Goal: Task Accomplishment & Management: Use online tool/utility

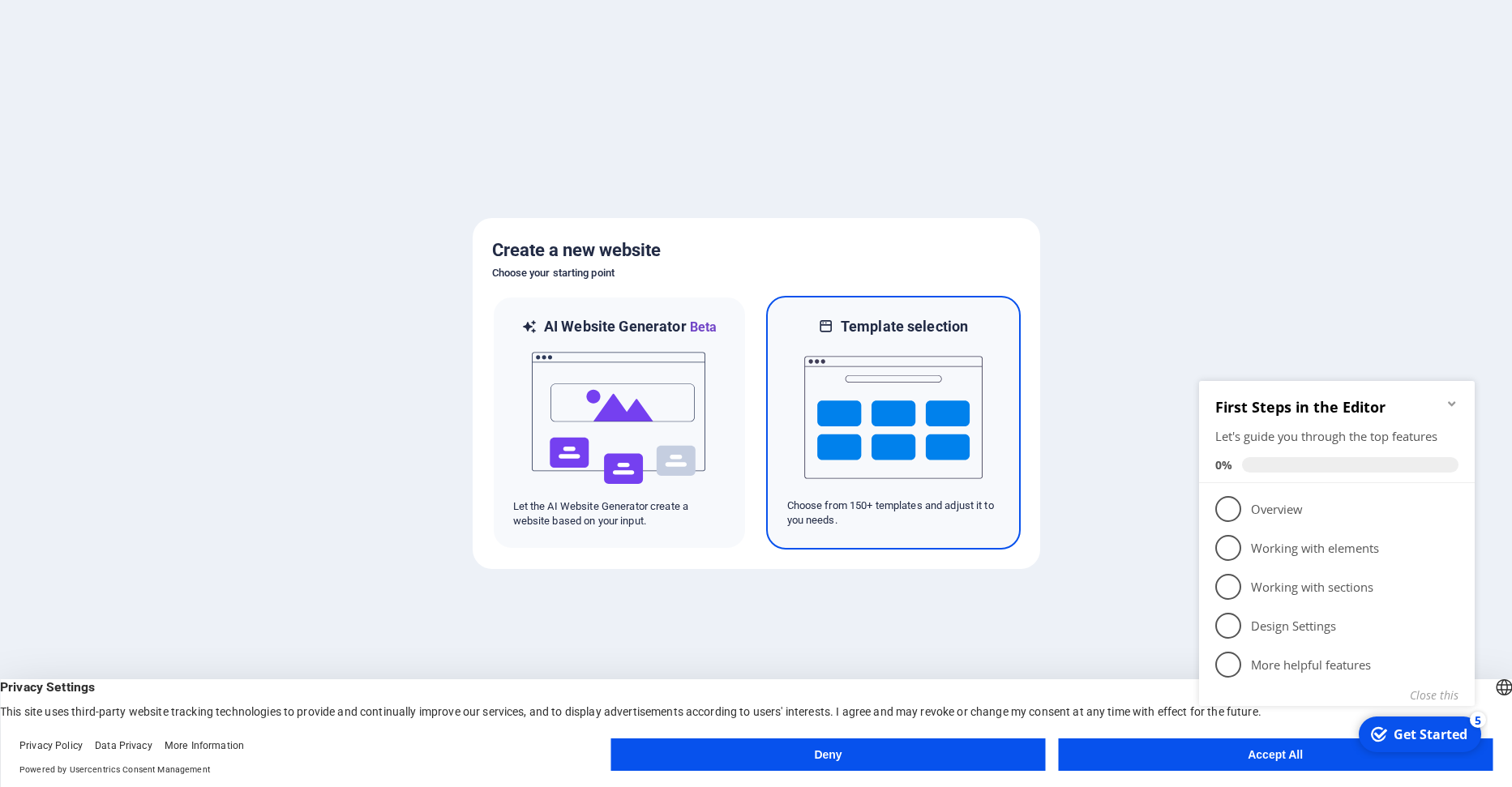
click at [913, 431] on img at bounding box center [893, 418] width 178 height 162
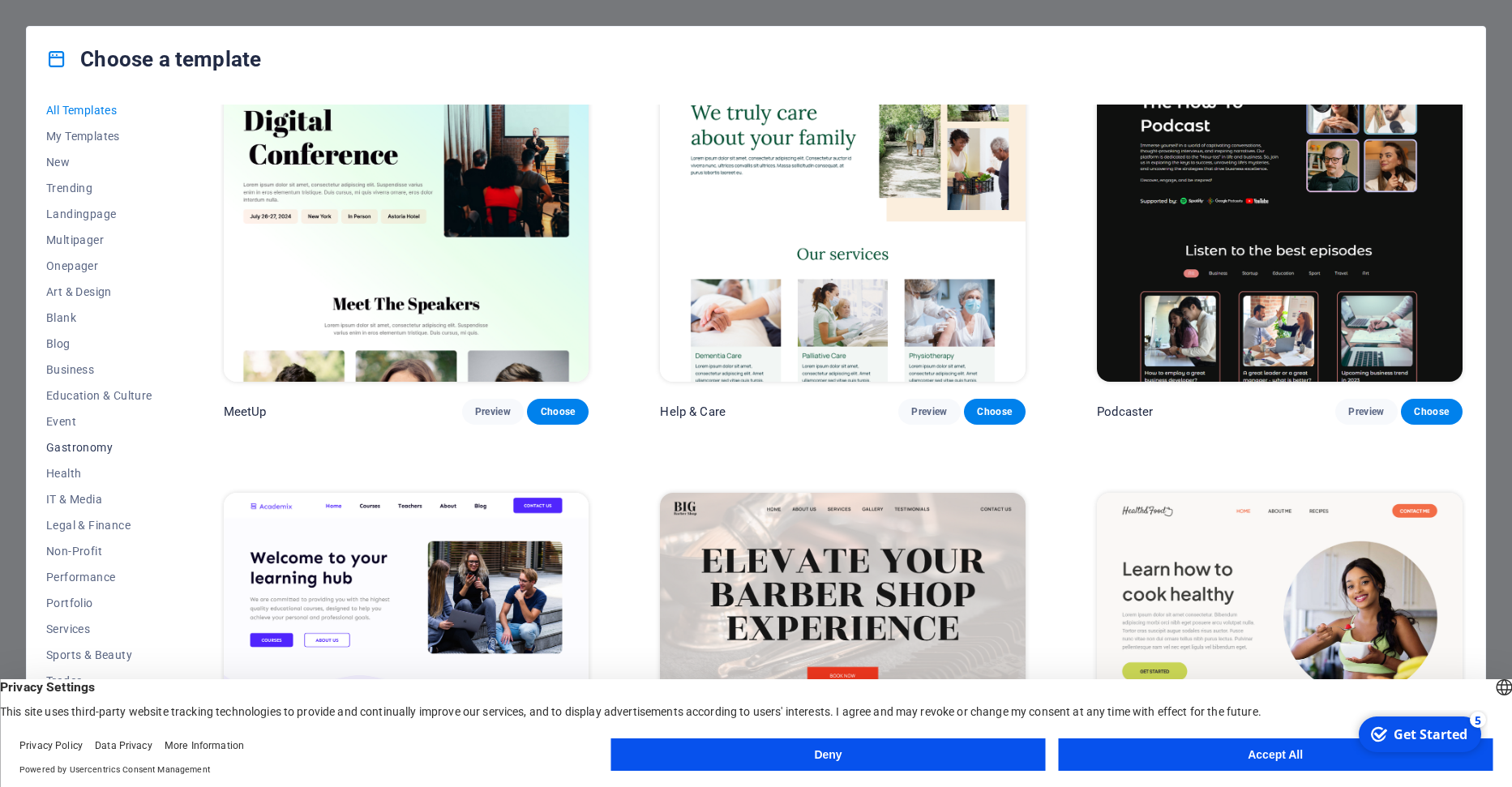
scroll to position [12, 0]
click at [70, 493] on span "IT & Media" at bounding box center [98, 495] width 106 height 13
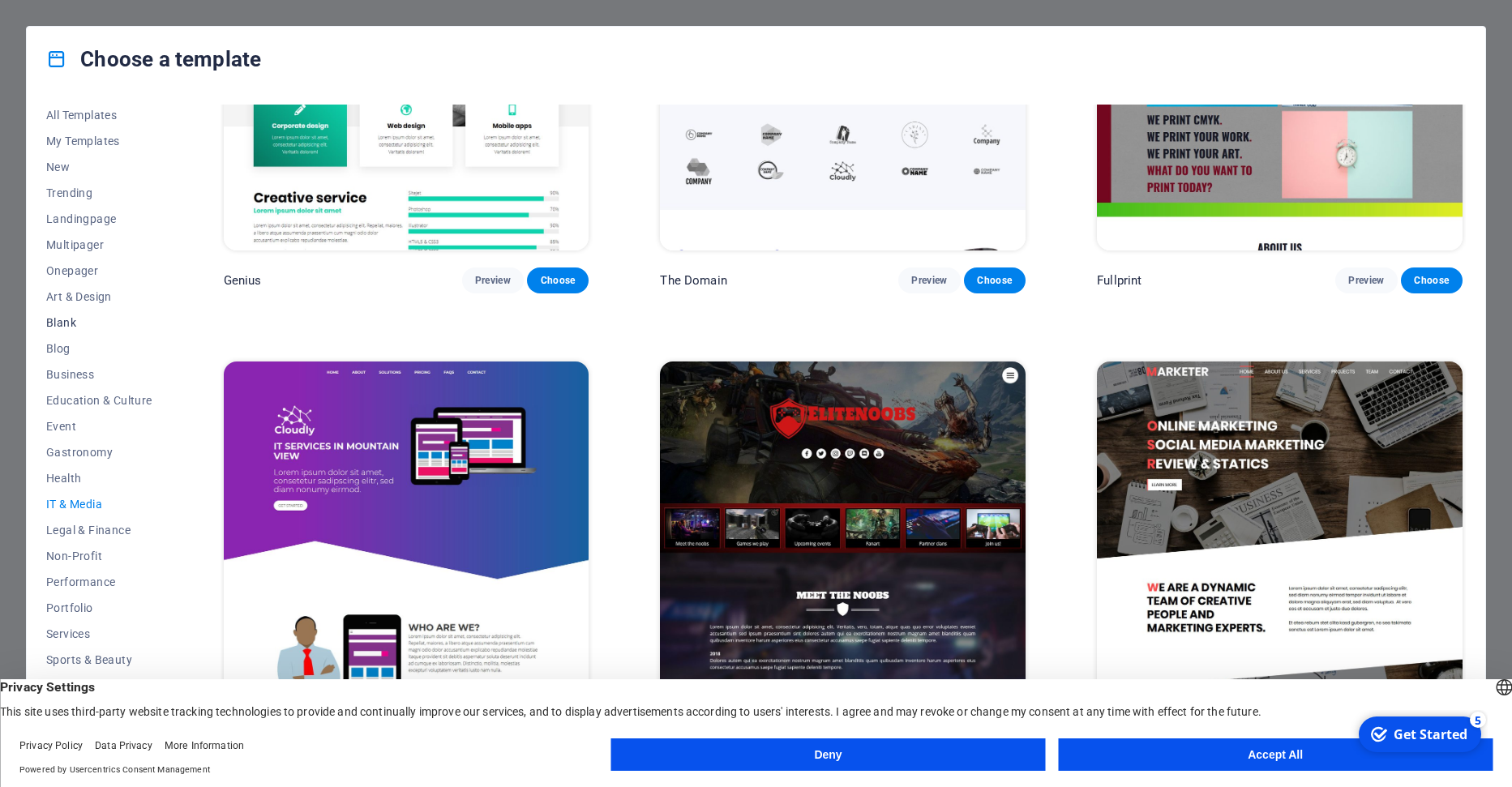
scroll to position [0, 0]
click at [61, 321] on span "Blank" at bounding box center [98, 325] width 106 height 13
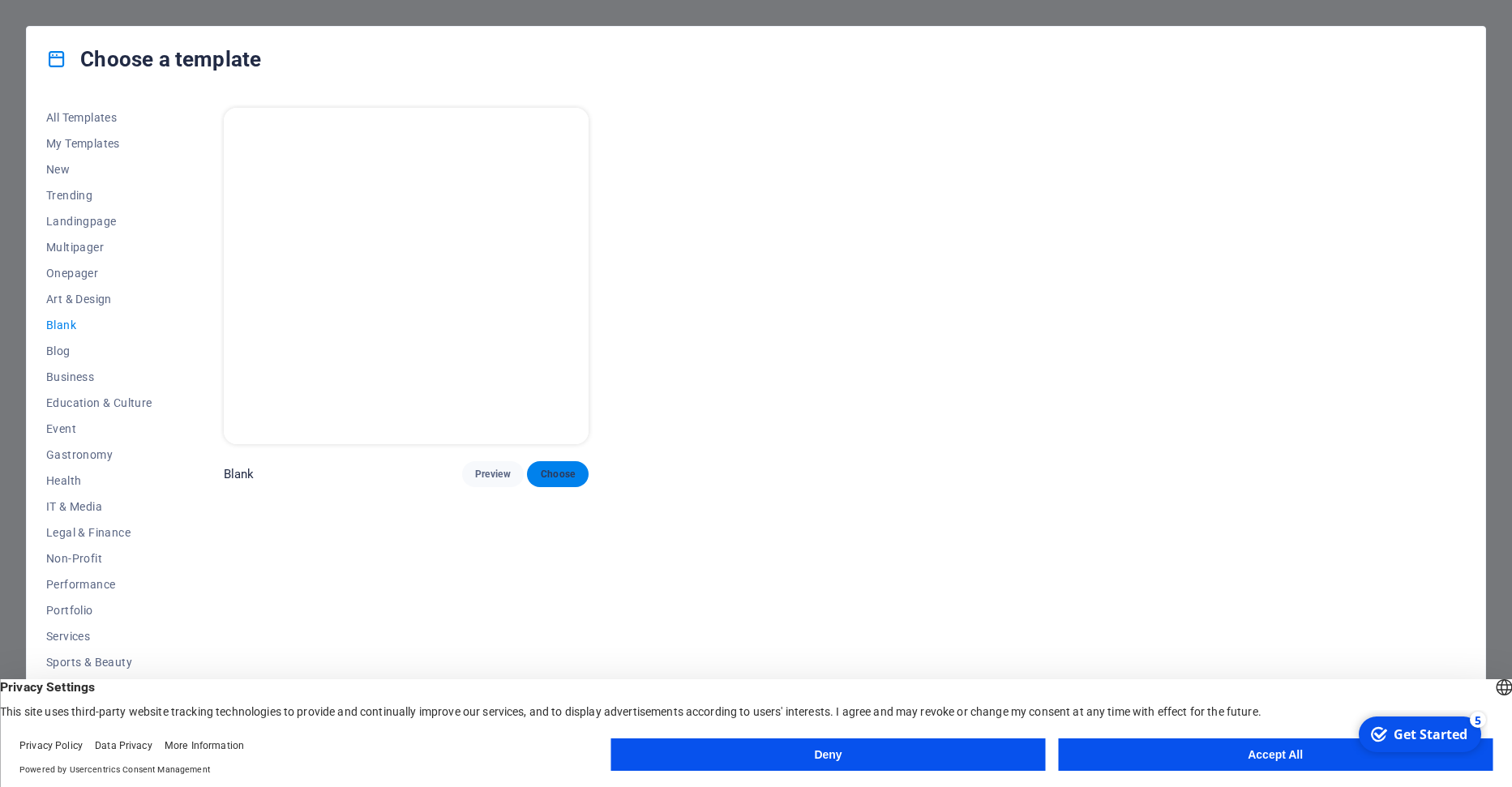
click at [572, 474] on span "Choose" at bounding box center [557, 474] width 35 height 13
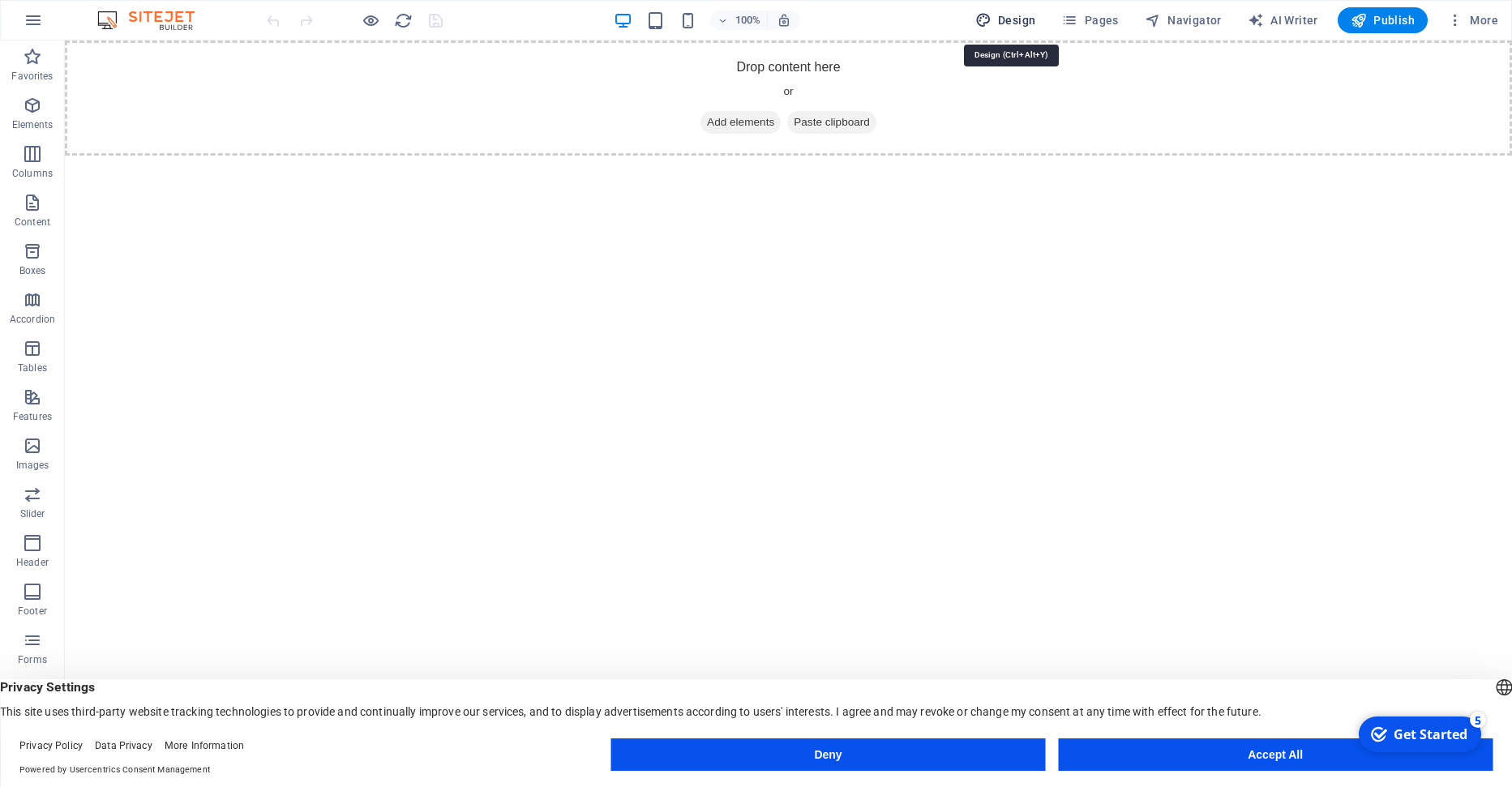
click at [1012, 20] on span "Design" at bounding box center [1005, 20] width 61 height 16
select select "px"
select select "400"
select select "px"
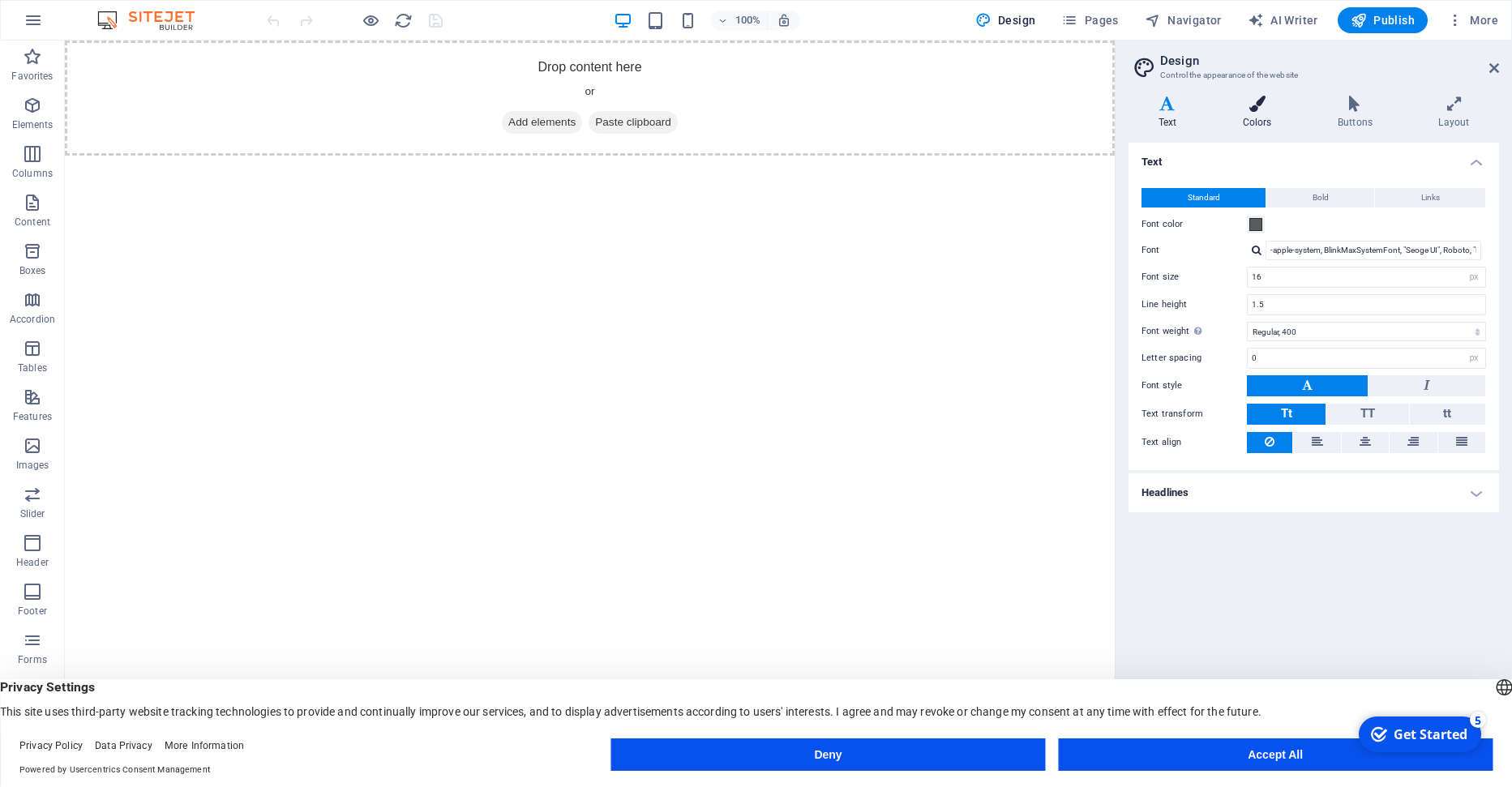
click at [1262, 111] on icon at bounding box center [1256, 103] width 89 height 16
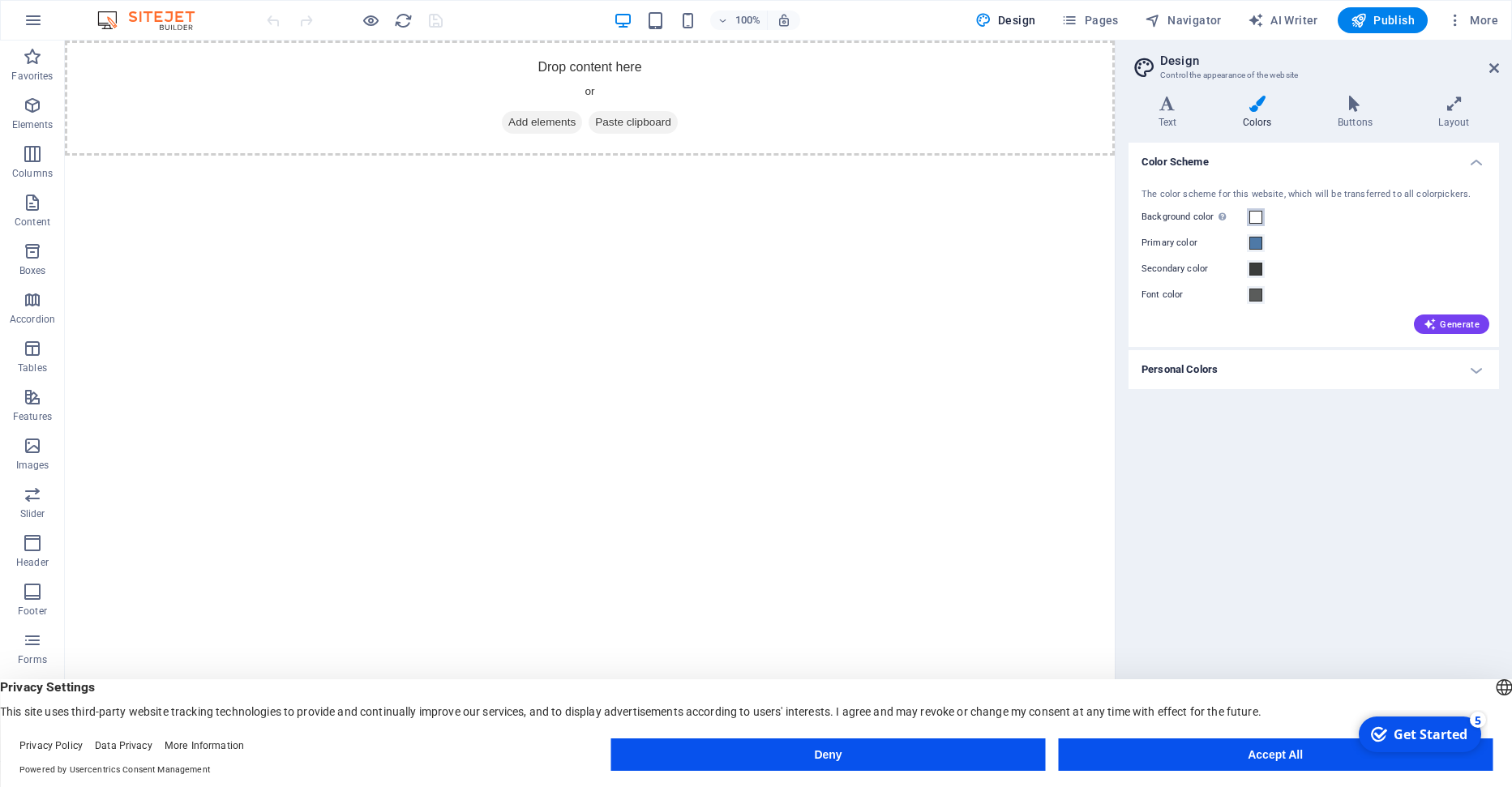
click at [1258, 218] on span at bounding box center [1255, 217] width 13 height 13
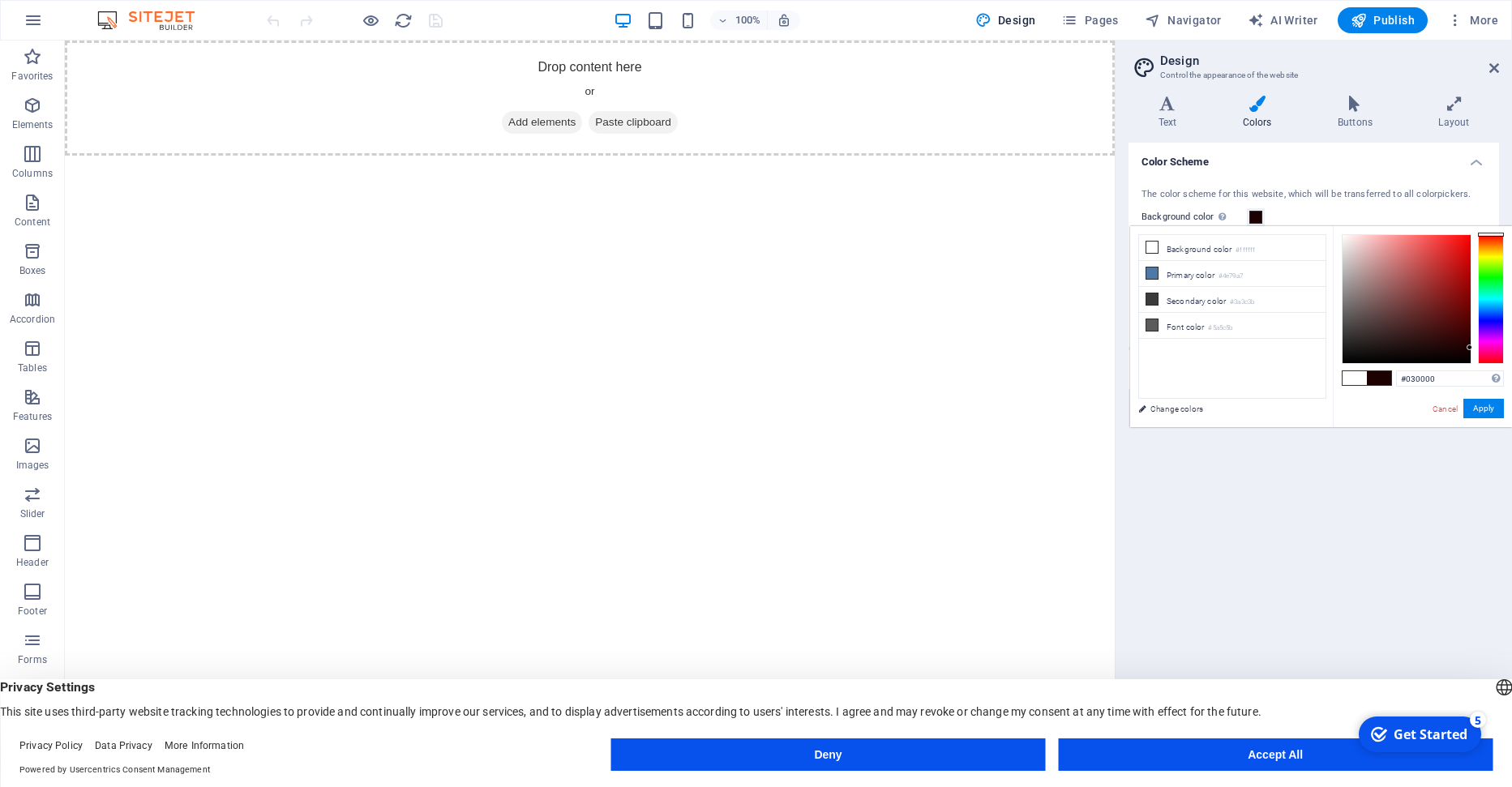
type input "#000000"
drag, startPoint x: 1380, startPoint y: 333, endPoint x: 1267, endPoint y: 429, distance: 148.3
click at [1265, 427] on body "carminebot.com Home Favorites Elements Columns Content Boxes Accordion Tables F…" at bounding box center [756, 393] width 1512 height 787
click at [1486, 405] on button "Apply" at bounding box center [1483, 408] width 40 height 19
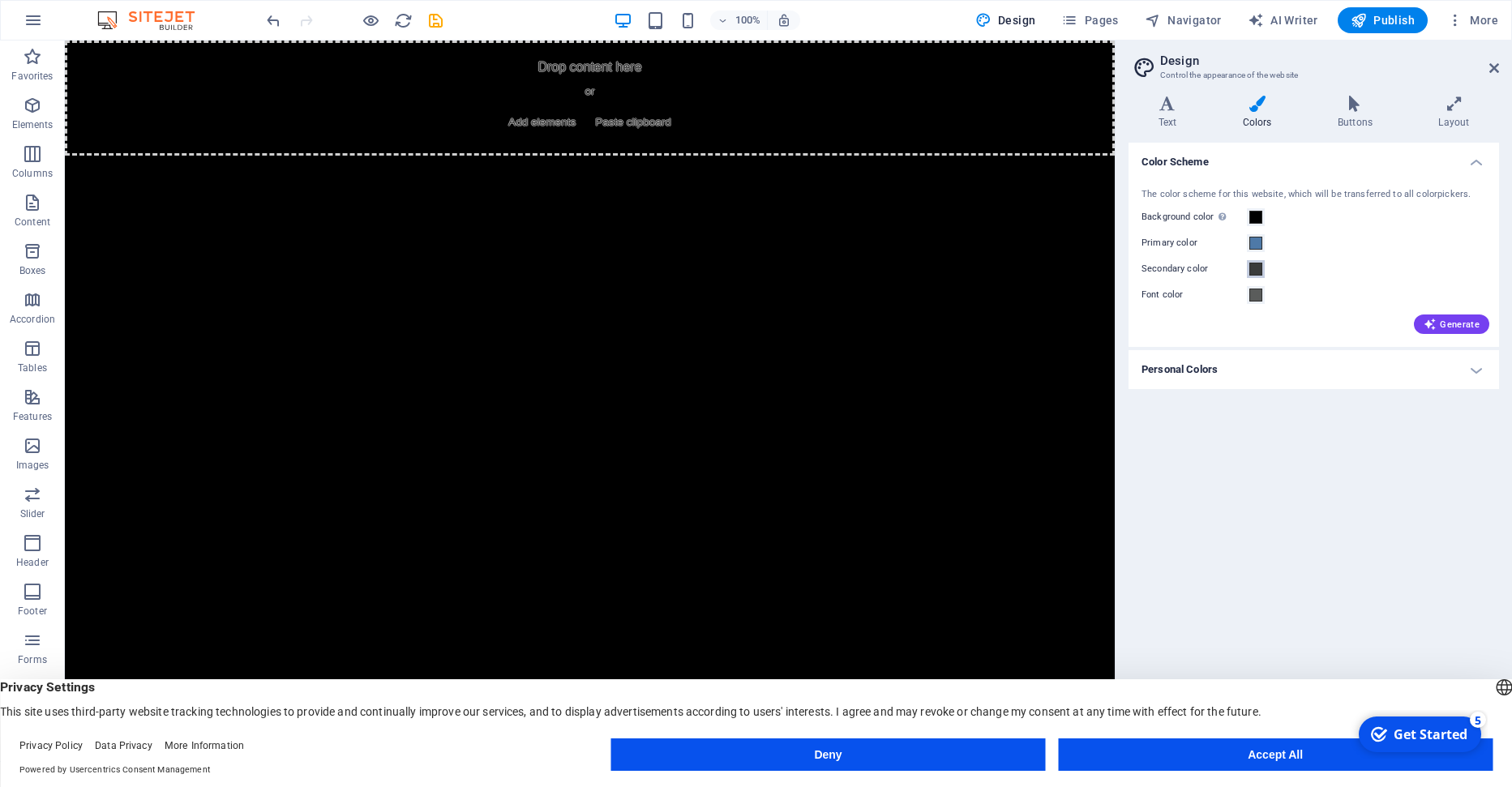
click at [1264, 271] on button "Secondary color" at bounding box center [1255, 269] width 18 height 18
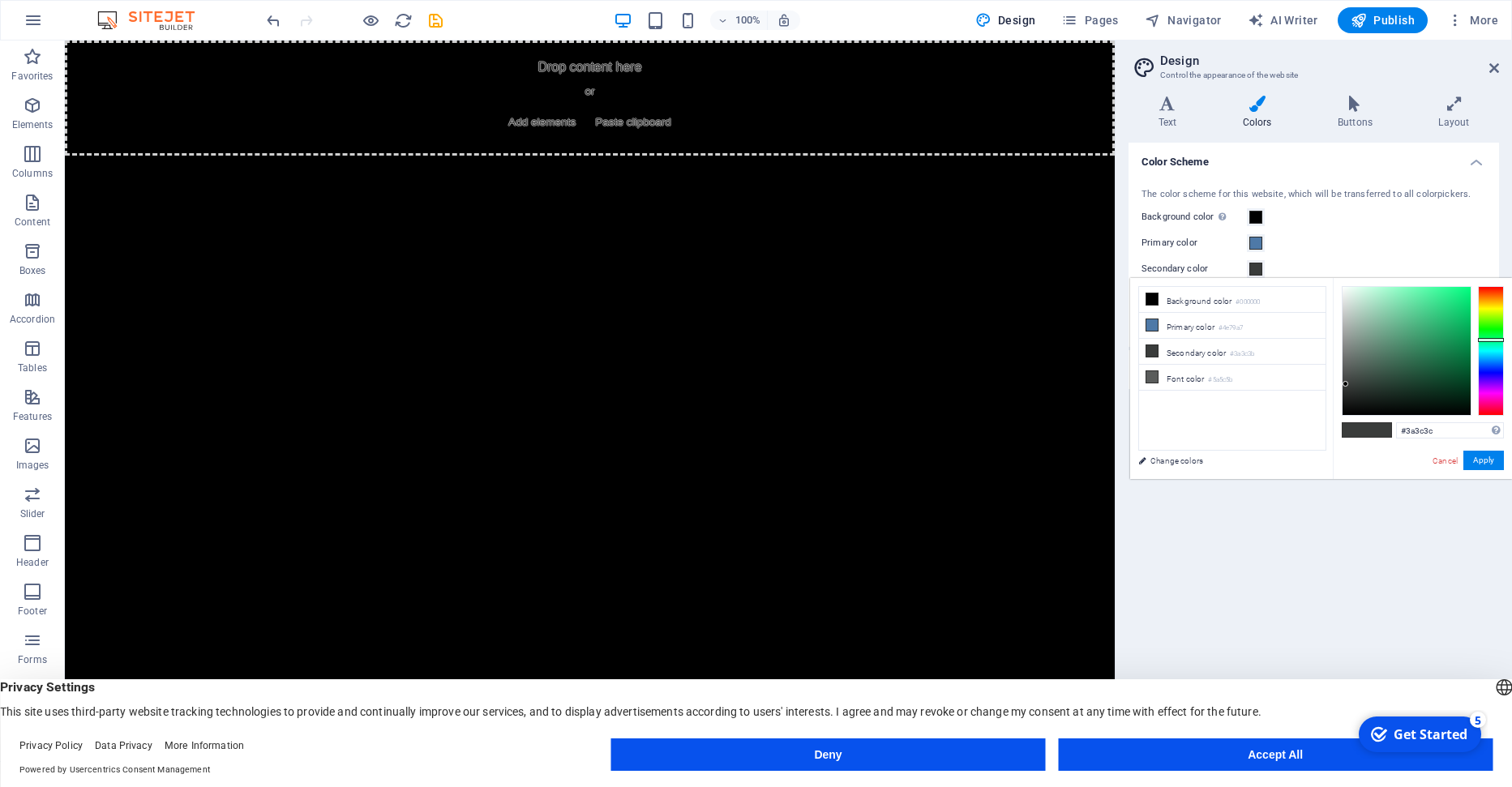
click at [1501, 349] on div at bounding box center [1490, 351] width 26 height 130
drag, startPoint x: 1418, startPoint y: 284, endPoint x: 1450, endPoint y: 295, distance: 33.8
click at [1454, 293] on div "#3a3c3c Supported formats #0852ed rgb(8, 82, 237) rgba(8, 82, 237, 90%) hsv(221…" at bounding box center [1422, 495] width 179 height 436
type input "#00fff4"
drag, startPoint x: 1455, startPoint y: 292, endPoint x: 1485, endPoint y: 280, distance: 32.3
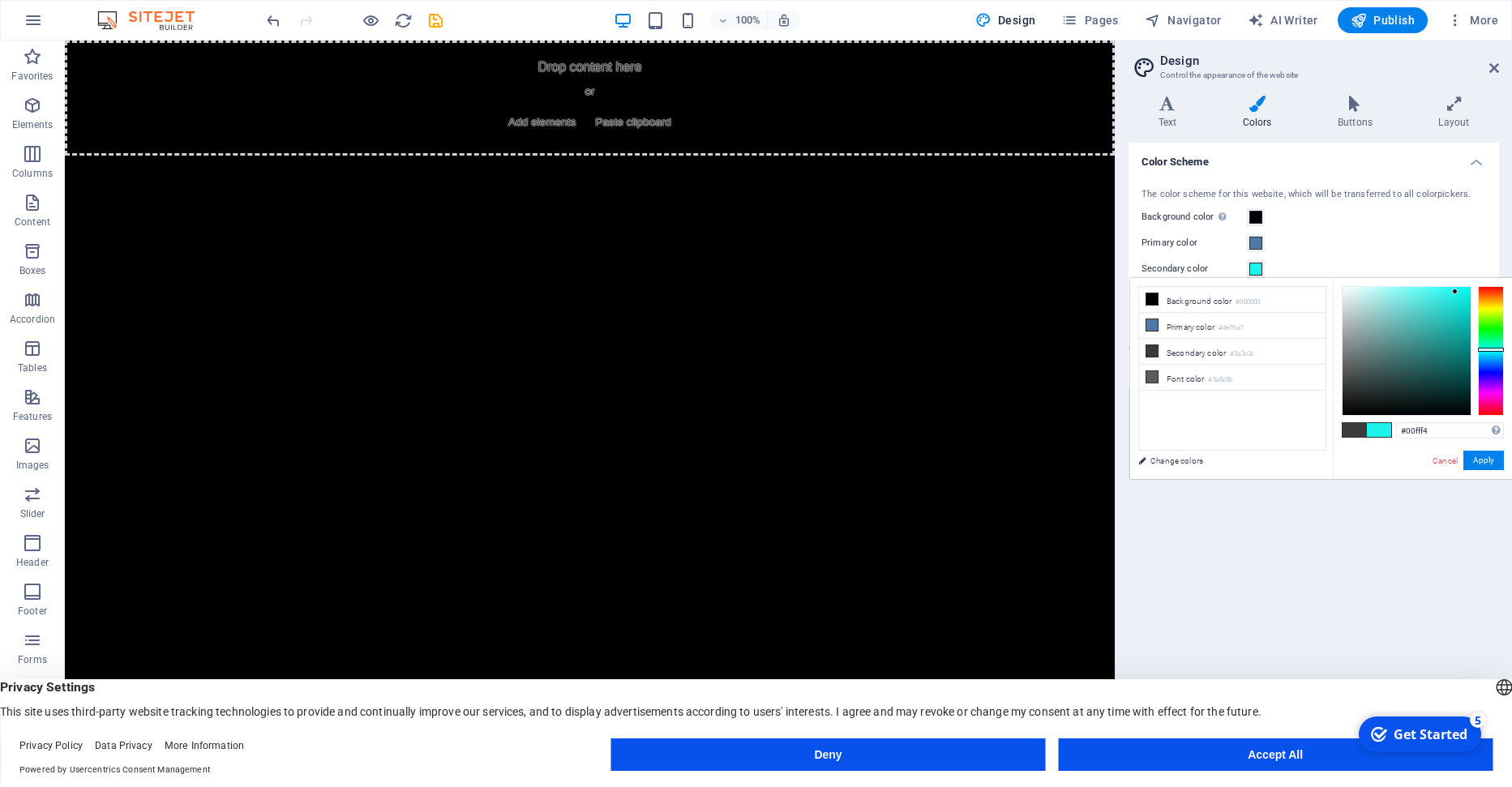
click at [1493, 278] on body "carminebot.com Home Favorites Elements Columns Content Boxes Accordion Tables F…" at bounding box center [756, 393] width 1512 height 787
click at [1486, 456] on button "Apply" at bounding box center [1483, 460] width 40 height 19
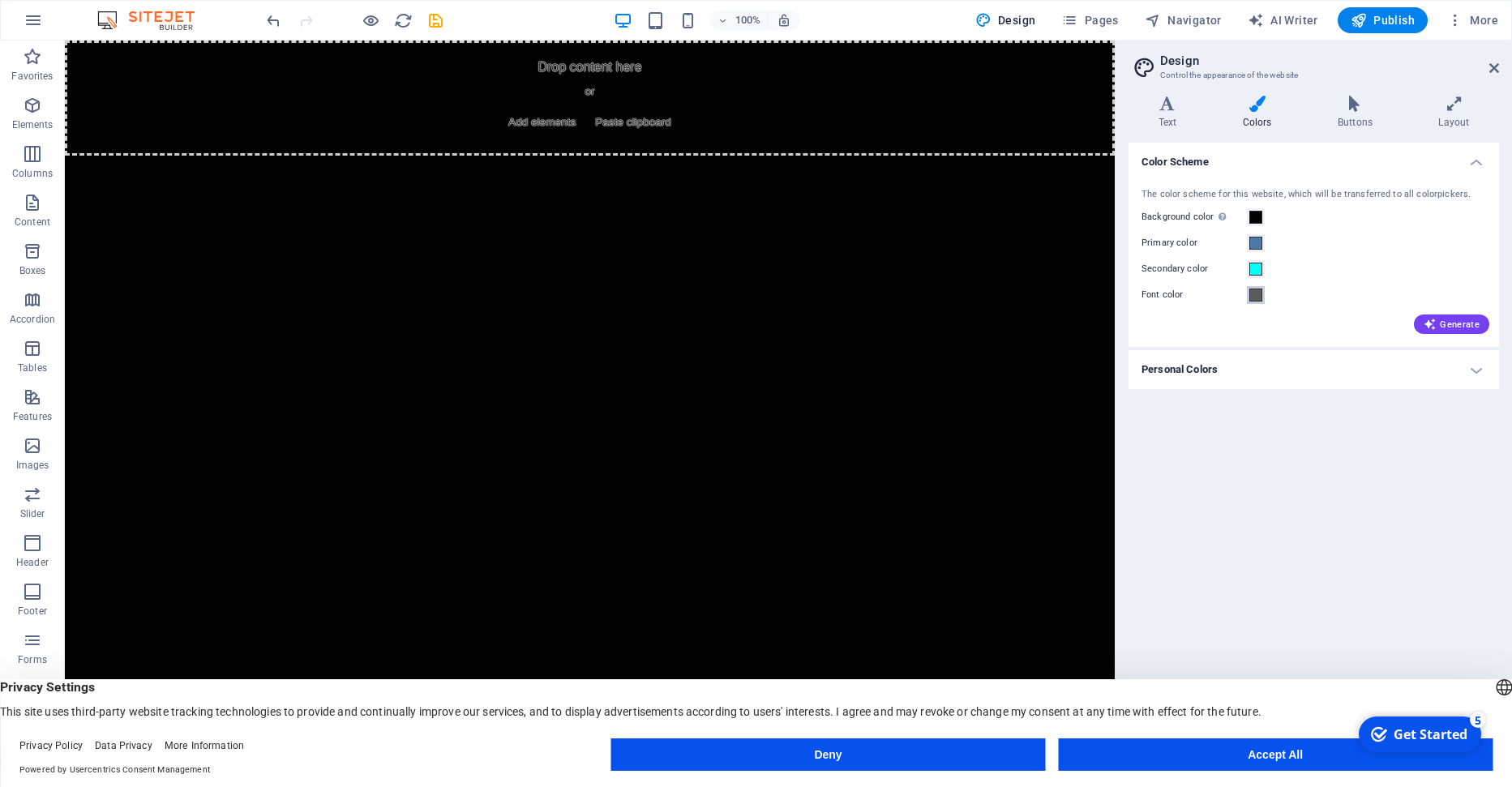
click at [1254, 296] on span at bounding box center [1255, 296] width 13 height 13
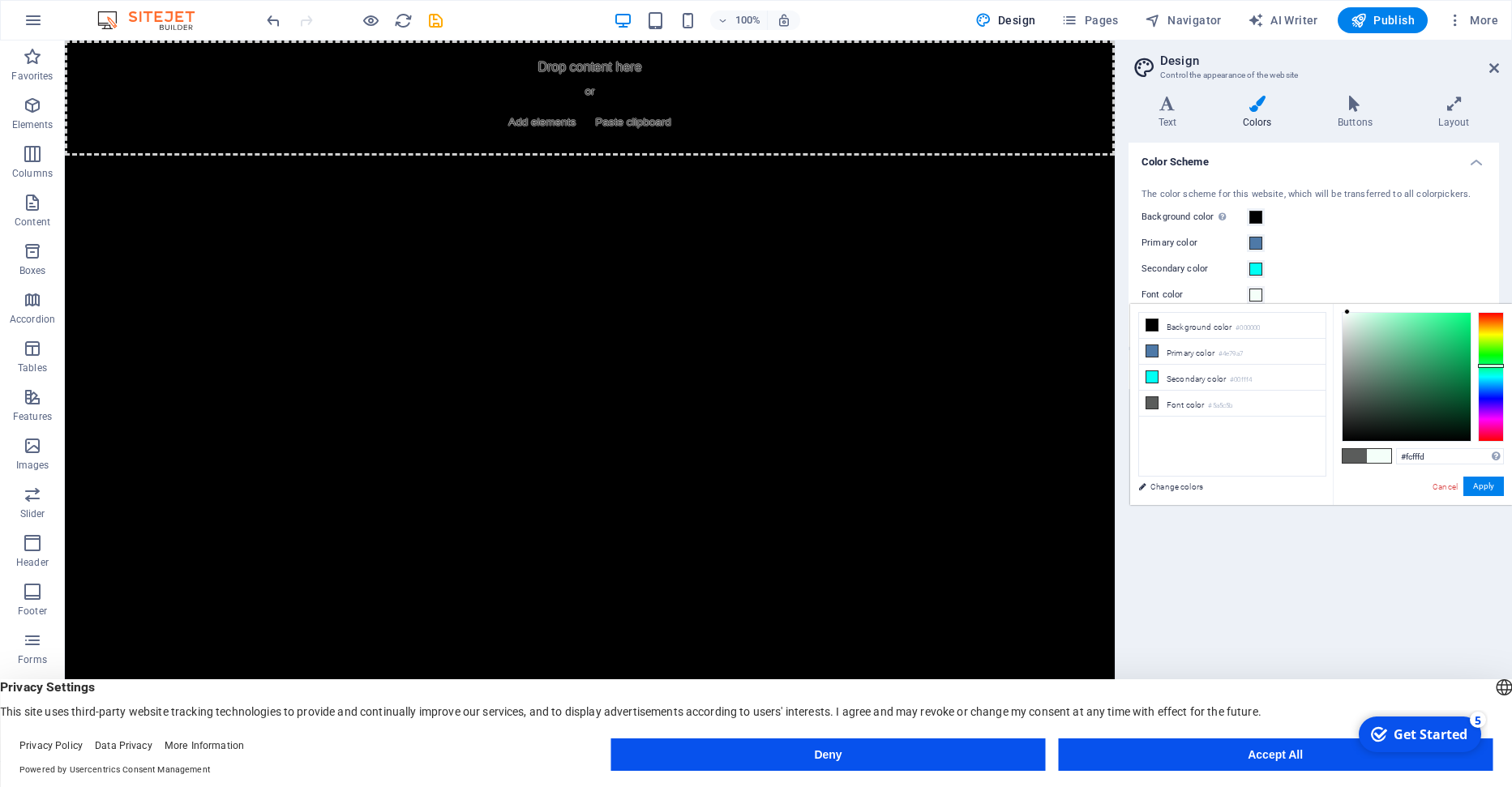
type input "#ffffff"
drag, startPoint x: 1371, startPoint y: 373, endPoint x: 1308, endPoint y: 283, distance: 109.9
click at [1308, 283] on body "carminebot.com Home Favorites Elements Columns Content Boxes Accordion Tables F…" at bounding box center [756, 393] width 1512 height 787
click at [1485, 484] on button "Apply" at bounding box center [1483, 487] width 40 height 19
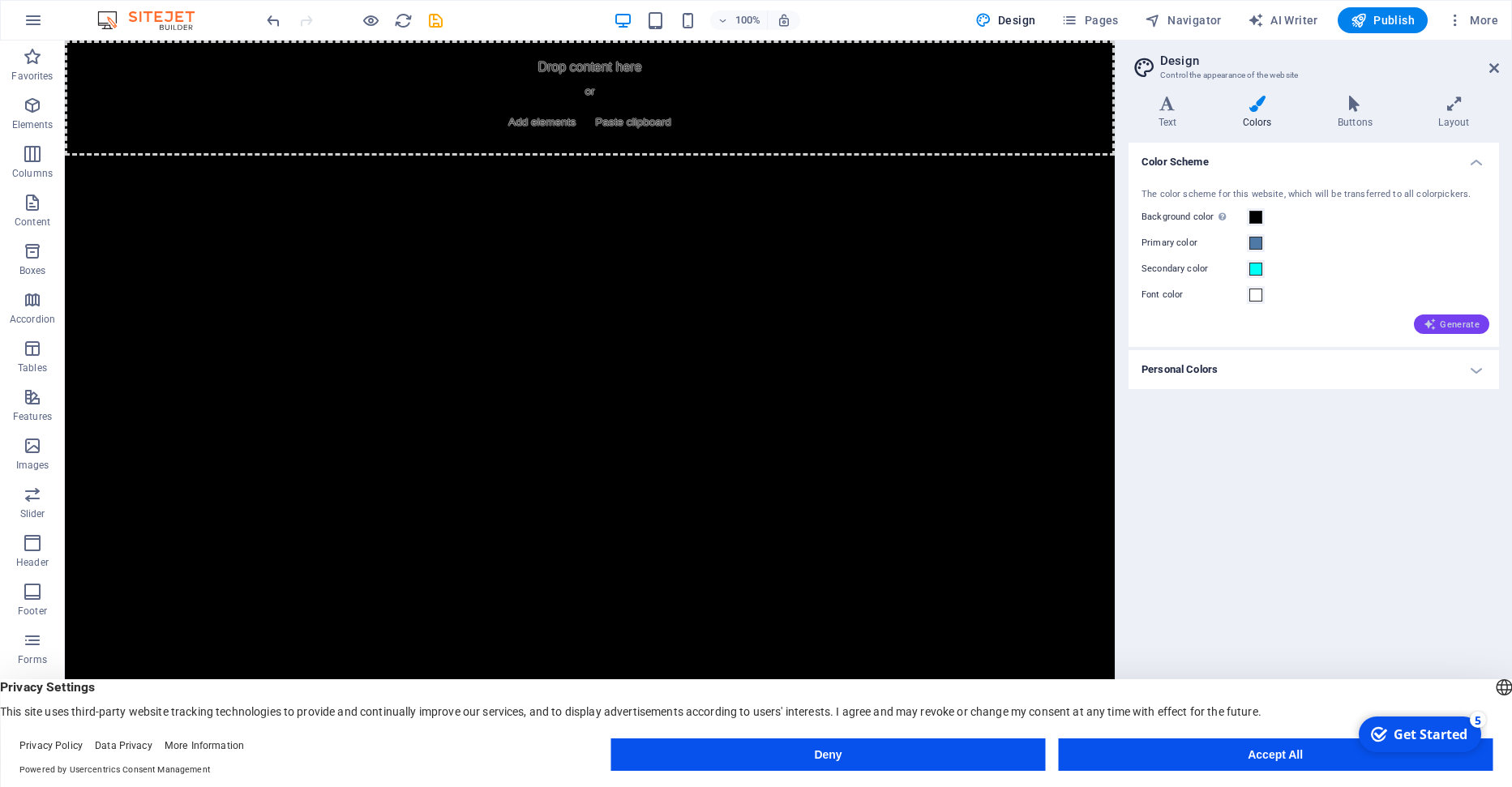
click at [1468, 317] on button "Generate" at bounding box center [1451, 324] width 75 height 19
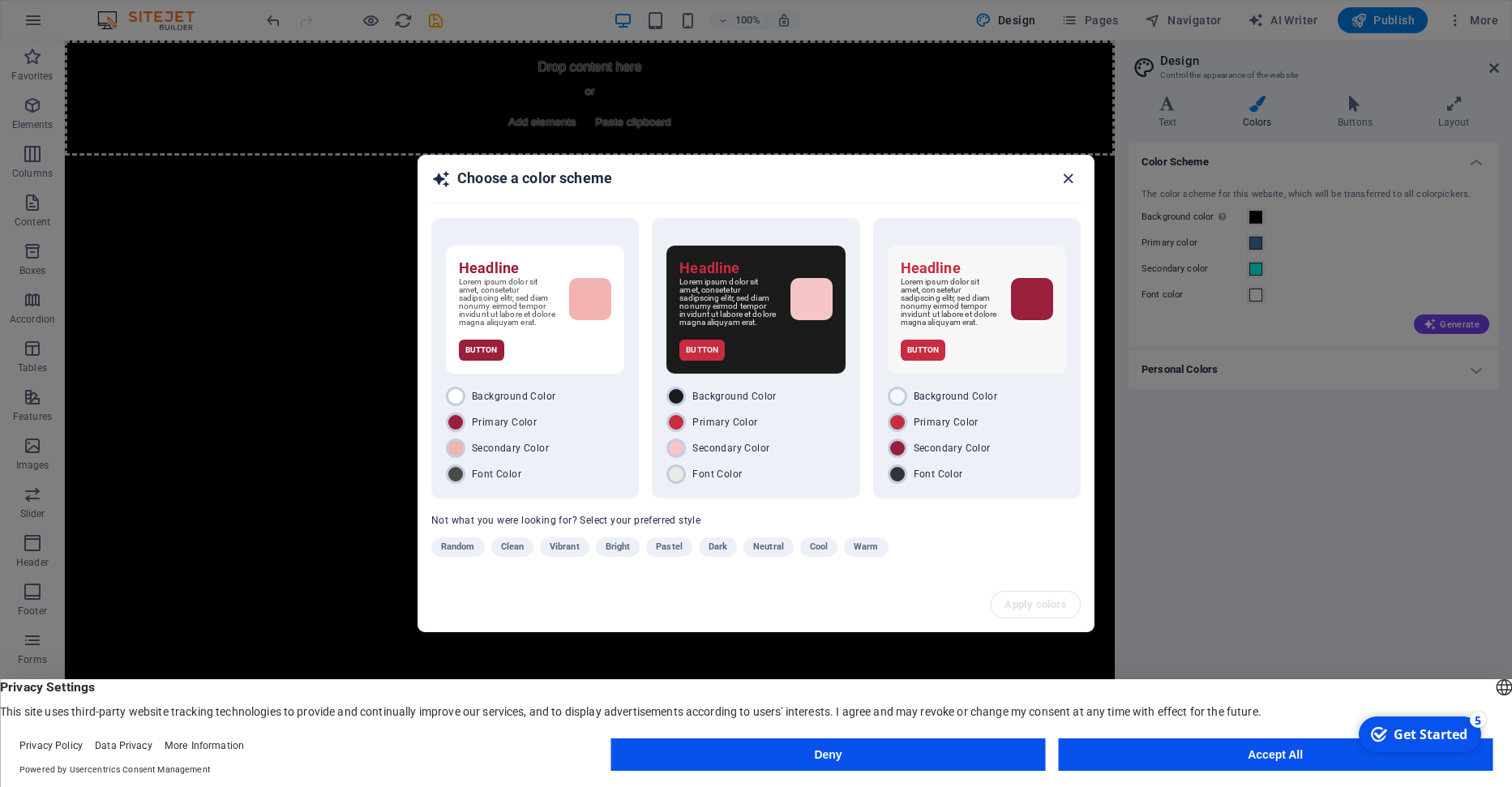
click at [1069, 173] on icon "button" at bounding box center [1068, 179] width 19 height 19
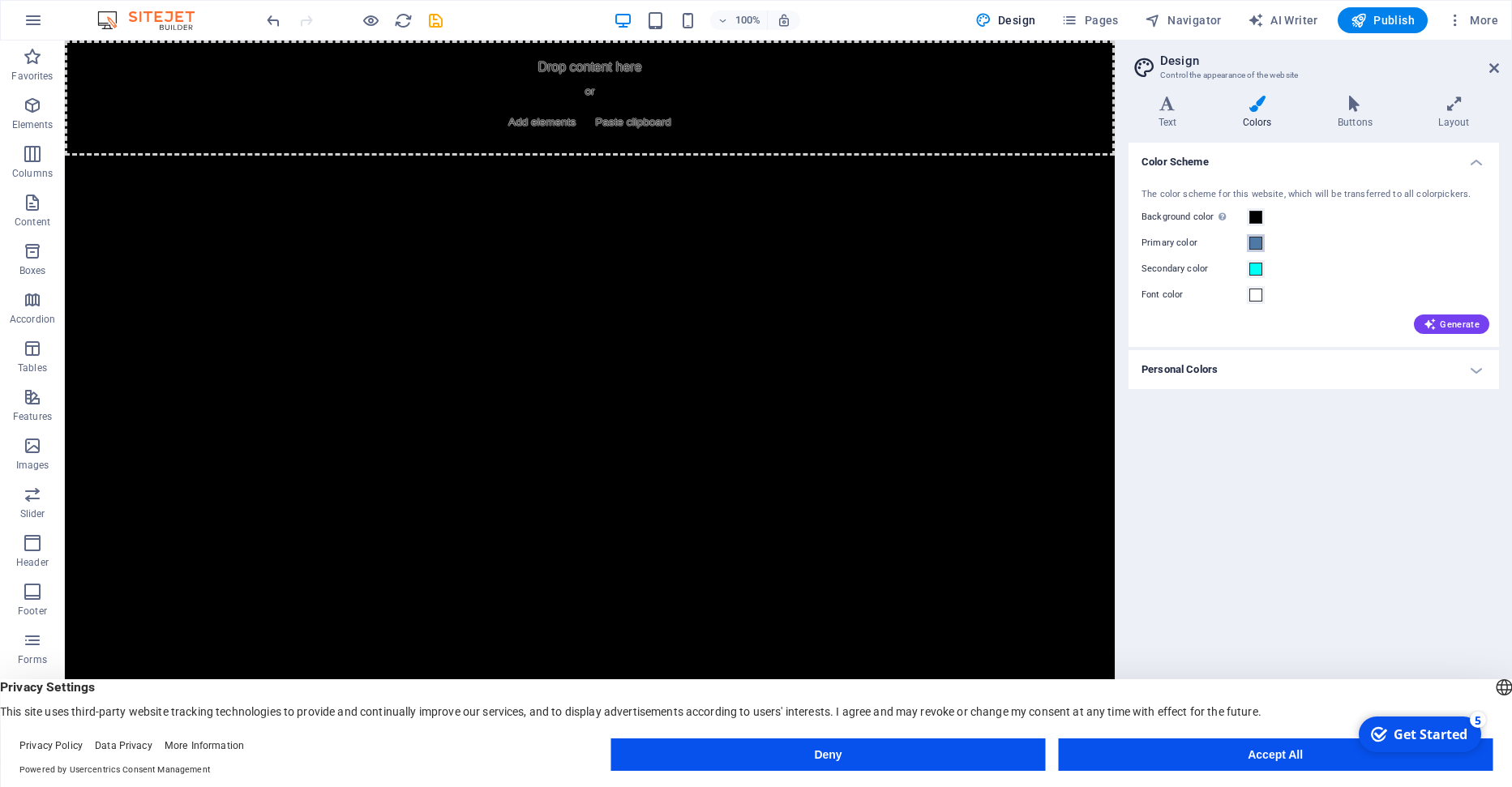
click at [1253, 240] on span at bounding box center [1255, 243] width 13 height 13
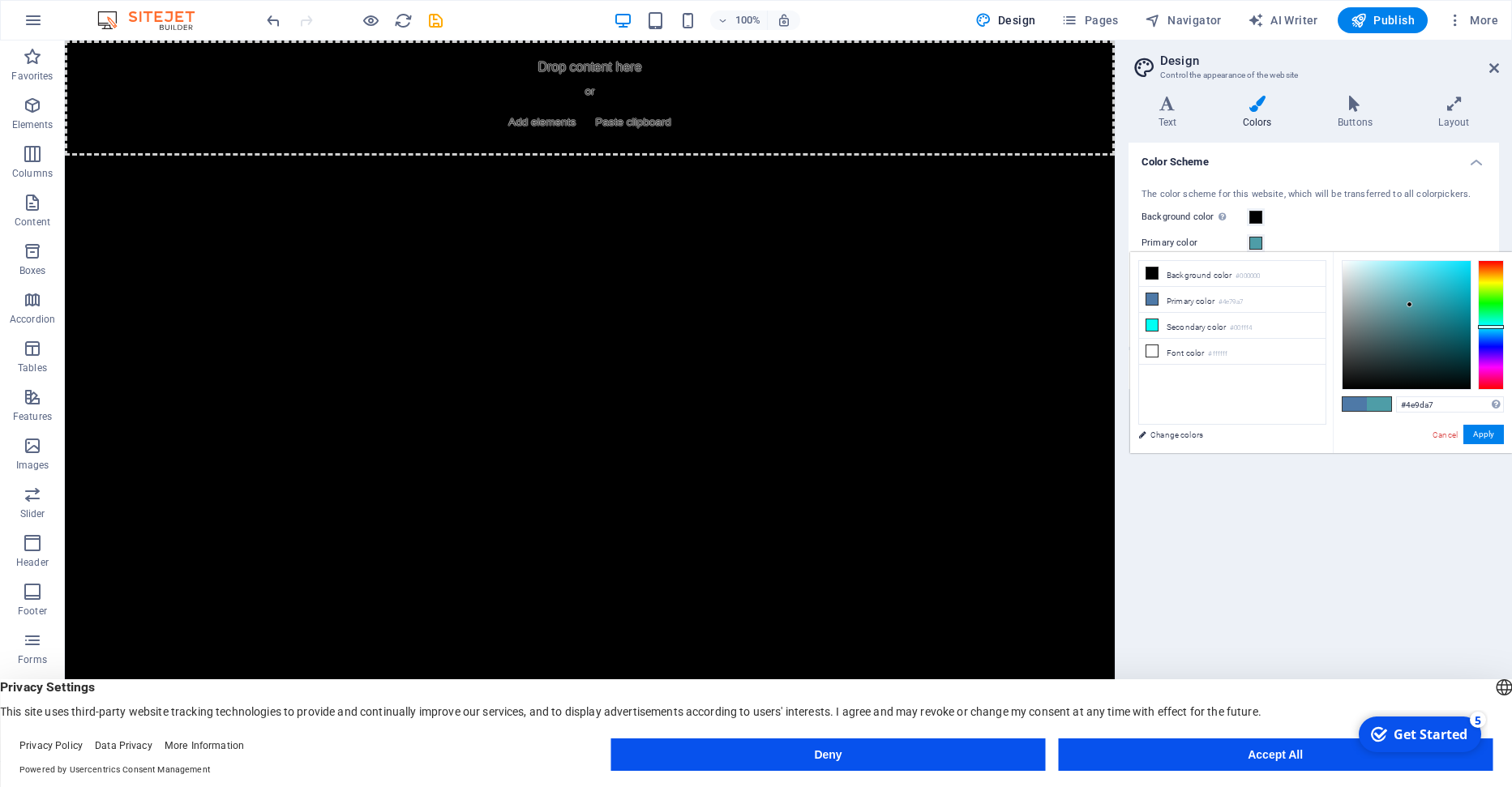
click at [1491, 326] on div at bounding box center [1490, 325] width 26 height 130
type input "#00e3ff"
drag, startPoint x: 1440, startPoint y: 284, endPoint x: 1488, endPoint y: 240, distance: 65.1
click at [1488, 240] on body "carminebot.com Home Favorites Elements Columns Content Boxes Accordion Tables F…" at bounding box center [756, 393] width 1512 height 787
click at [1499, 429] on button "Apply" at bounding box center [1483, 434] width 40 height 19
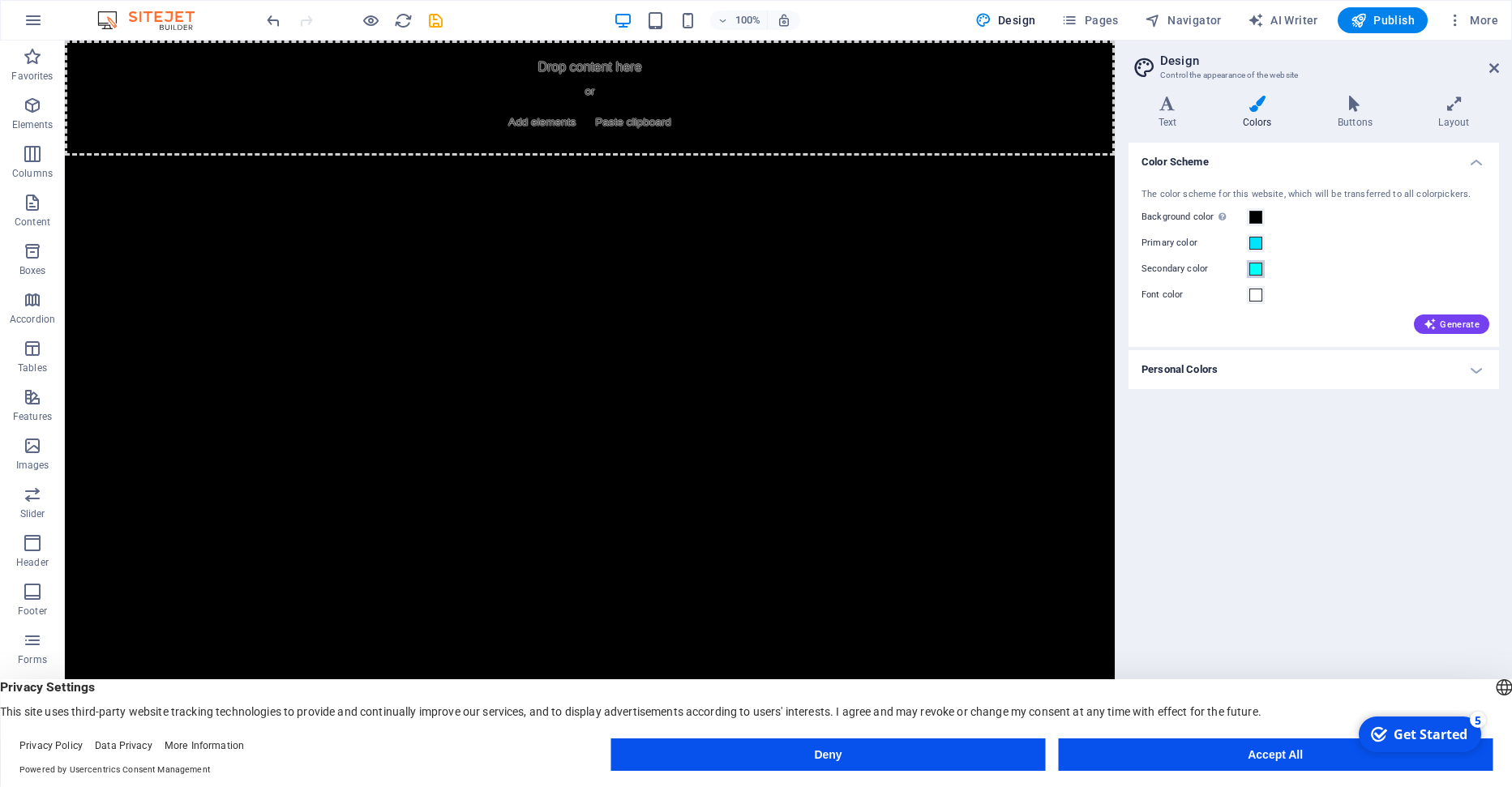
click at [1260, 269] on span at bounding box center [1255, 269] width 13 height 13
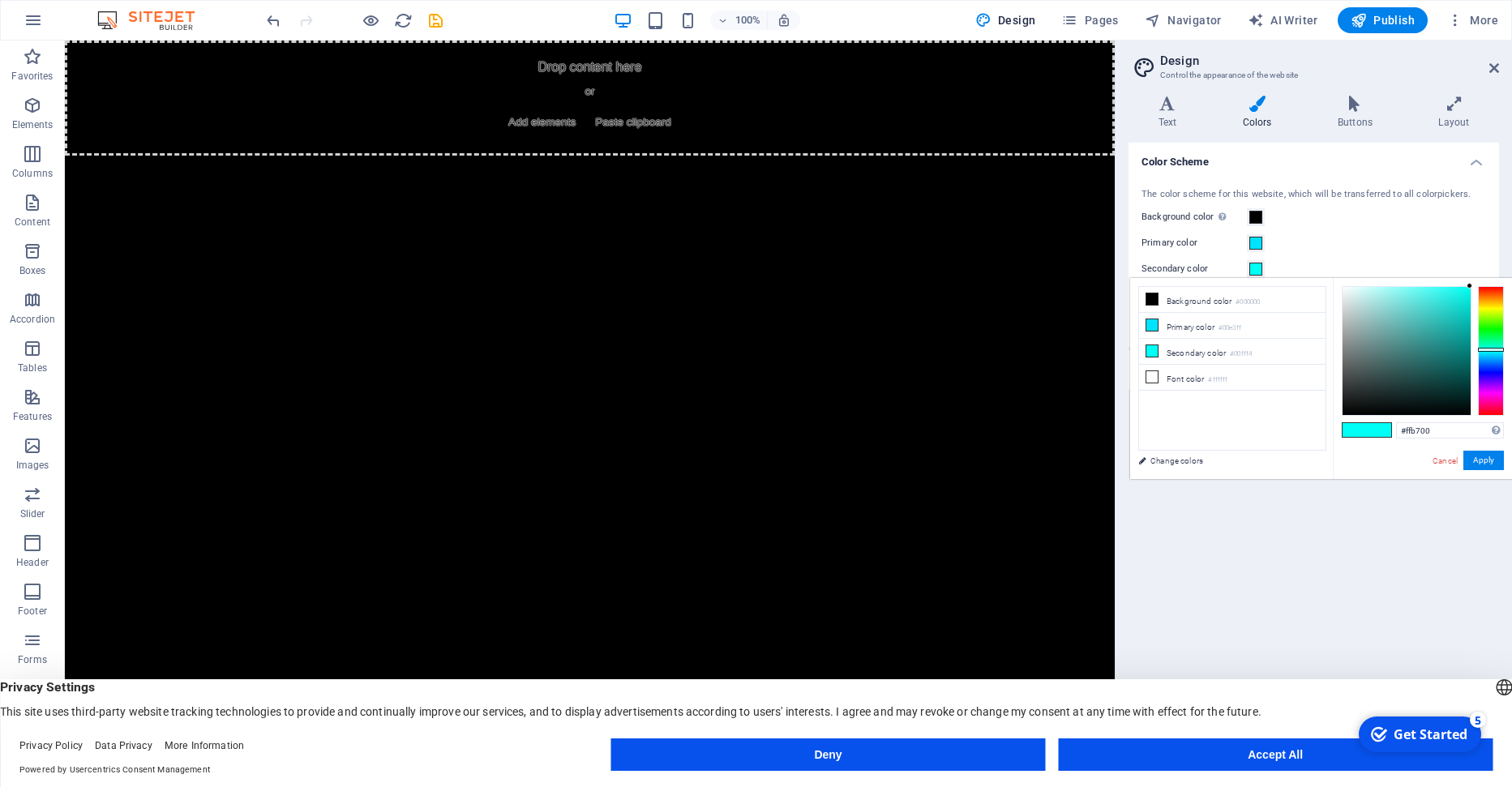
click at [1491, 301] on div at bounding box center [1490, 351] width 26 height 130
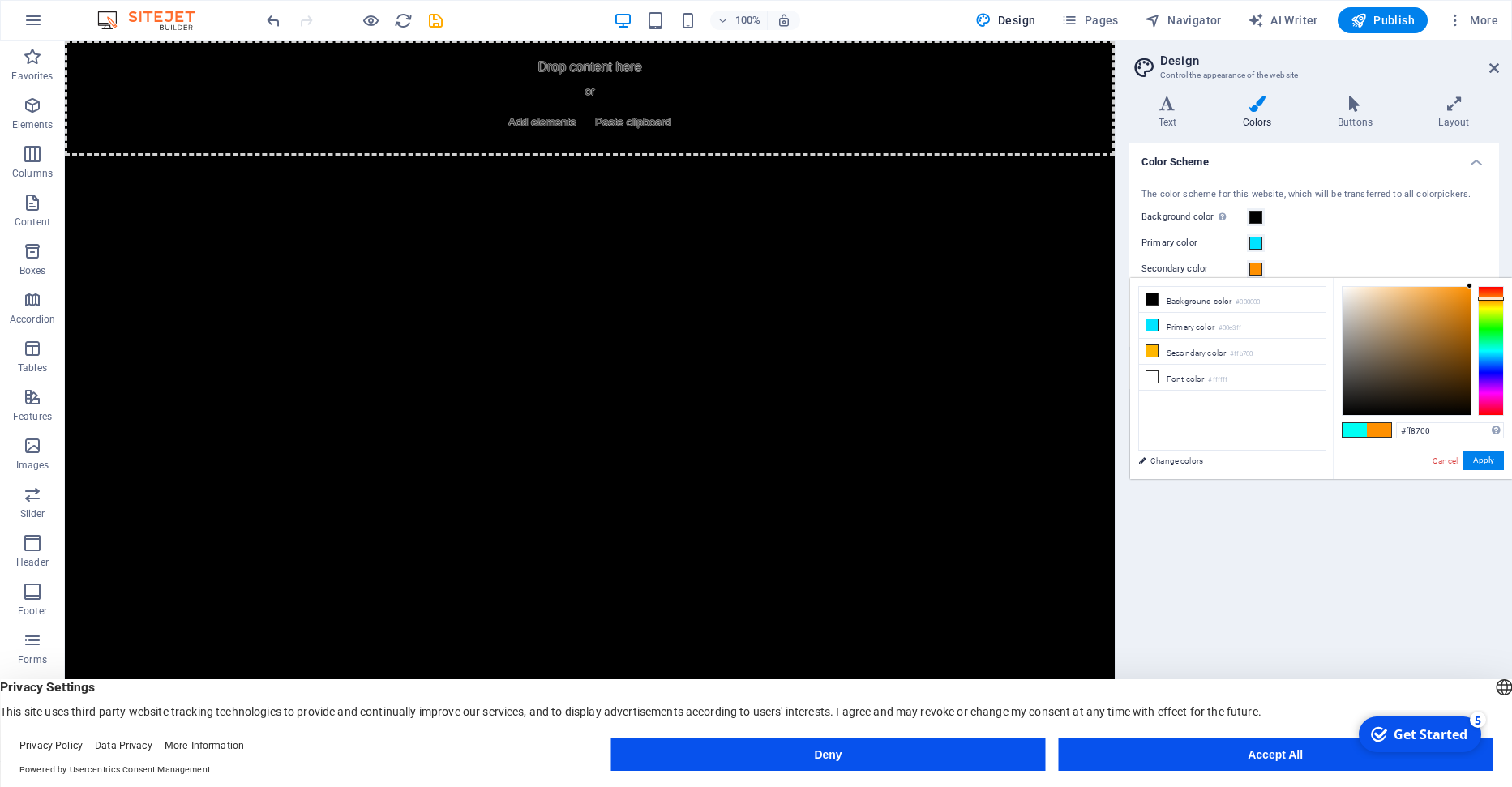
click at [1495, 298] on div at bounding box center [1490, 351] width 26 height 130
click at [1495, 300] on div at bounding box center [1490, 351] width 26 height 130
click at [1485, 304] on div at bounding box center [1490, 351] width 26 height 130
click at [1491, 303] on div at bounding box center [1490, 303] width 26 height 4
type input "#ffca00"
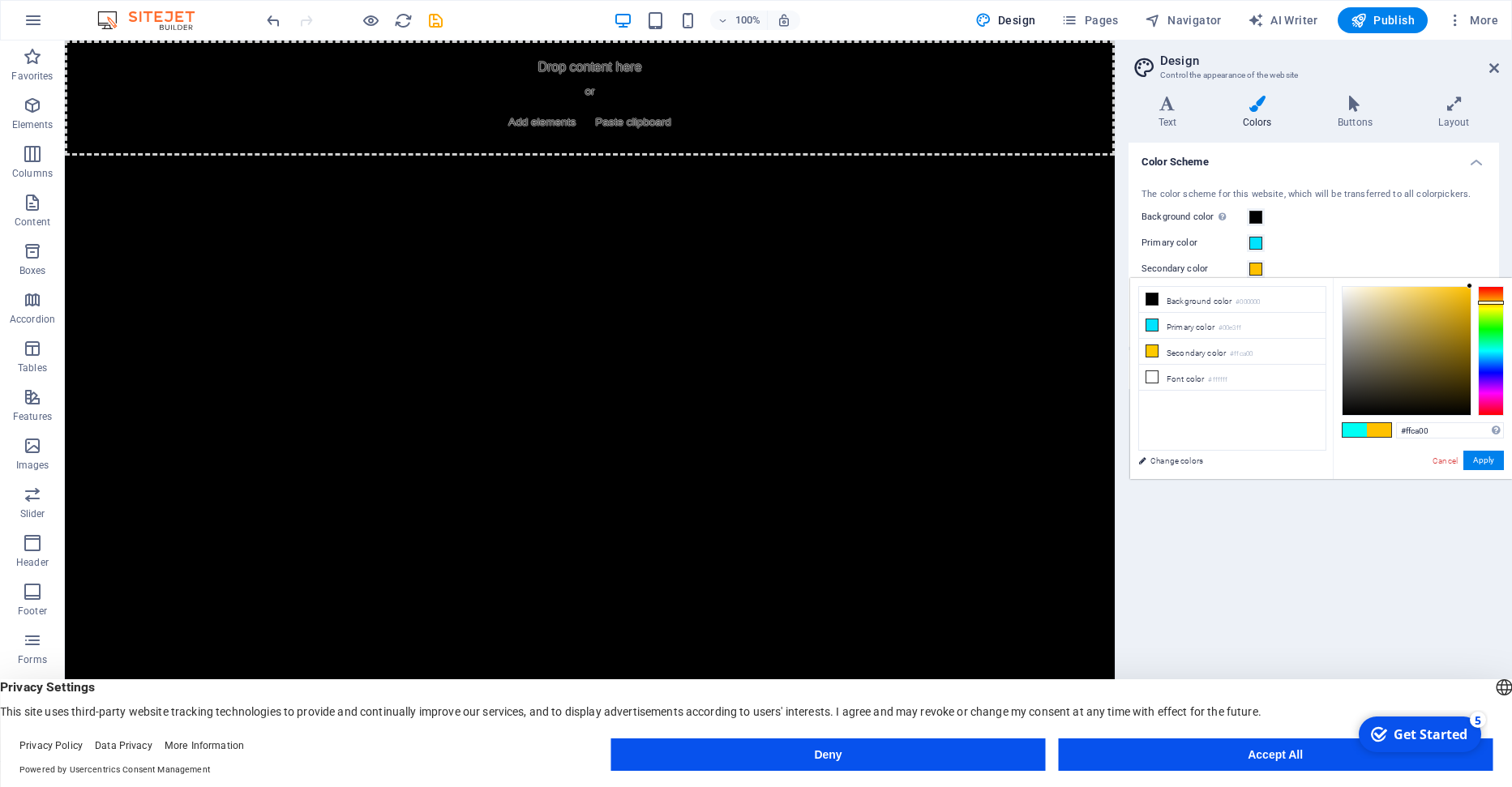
drag, startPoint x: 1485, startPoint y: 304, endPoint x: 1497, endPoint y: 302, distance: 12.2
click at [1488, 303] on div at bounding box center [1490, 302] width 26 height 4
click at [1490, 464] on button "Apply" at bounding box center [1483, 460] width 40 height 19
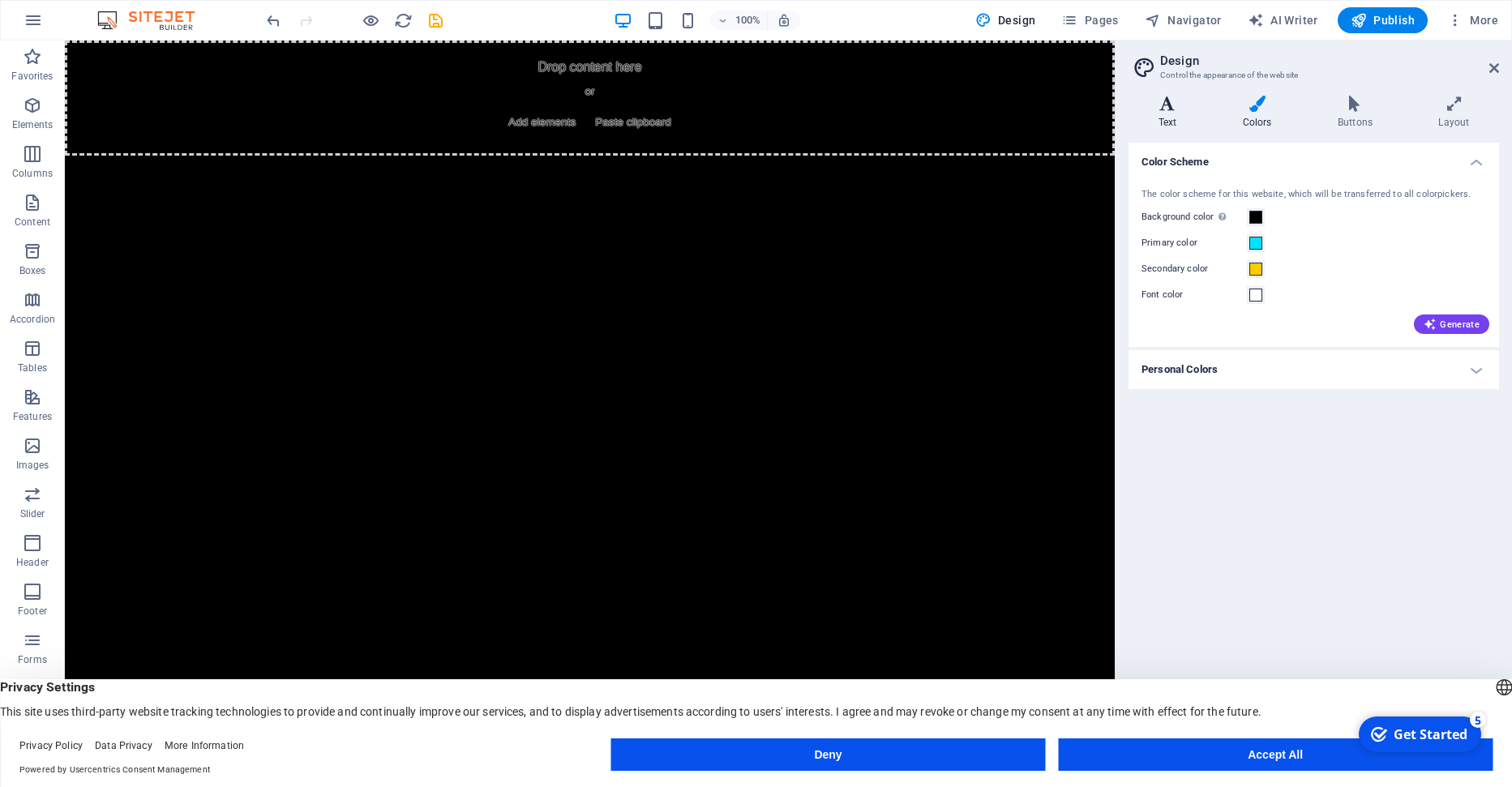
click at [1170, 112] on icon at bounding box center [1168, 103] width 78 height 16
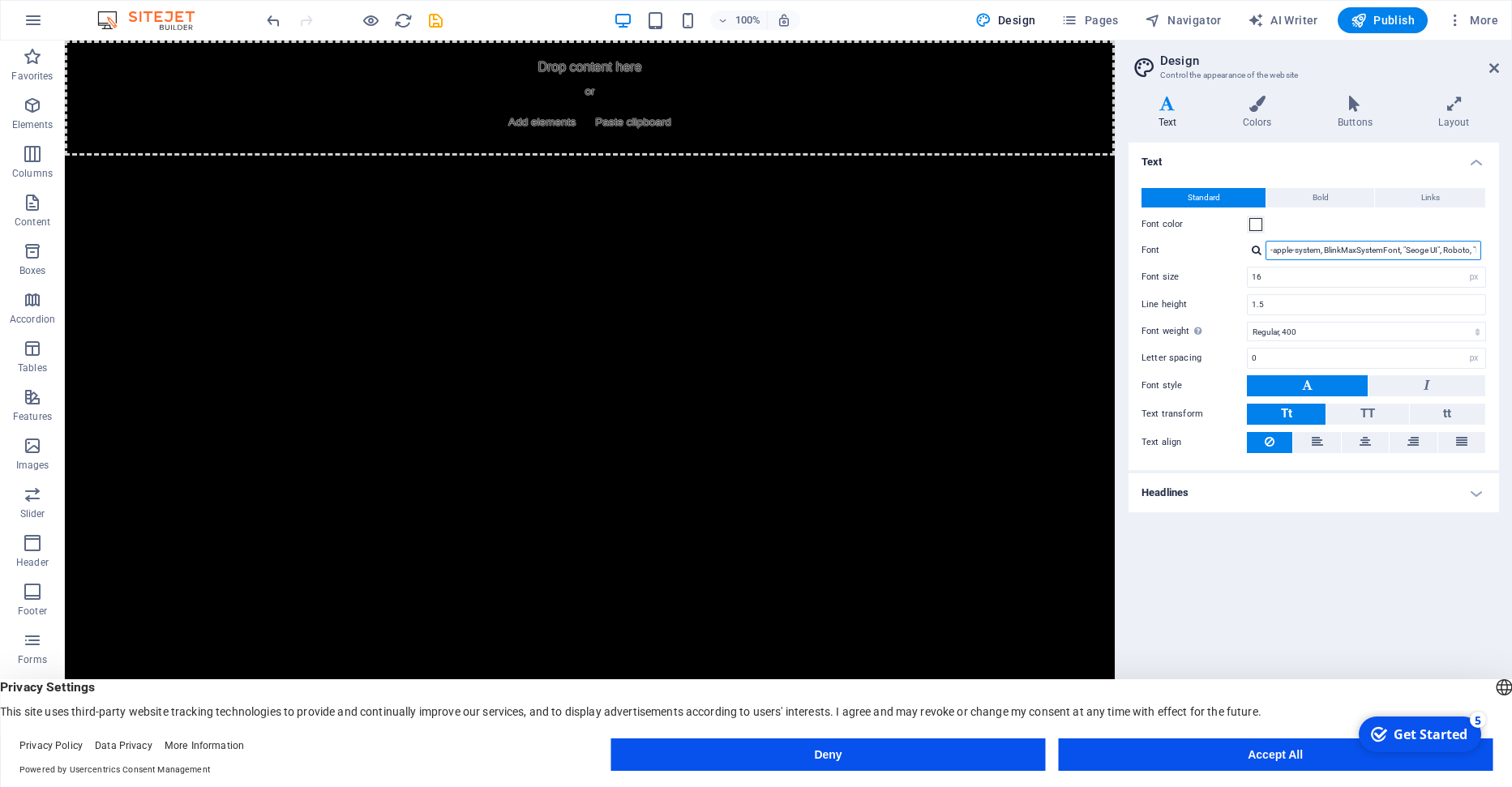
click at [1367, 252] on input "-apple-system, BlinkMaxSystemFont, "Seoge UI", Roboto, "Helvetica Neue", Arial,…" at bounding box center [1373, 250] width 216 height 19
click at [1452, 251] on input "-apple-system, BlinkMaxSystemFont, "Seoge UI", Roboto, "Helvetica Neue", Arial,…" at bounding box center [1373, 250] width 216 height 19
click at [1343, 283] on input "16" at bounding box center [1366, 277] width 238 height 19
click at [1254, 251] on div at bounding box center [1256, 250] width 10 height 10
click at [1335, 273] on div "Manage fonts →" at bounding box center [1377, 272] width 214 height 17
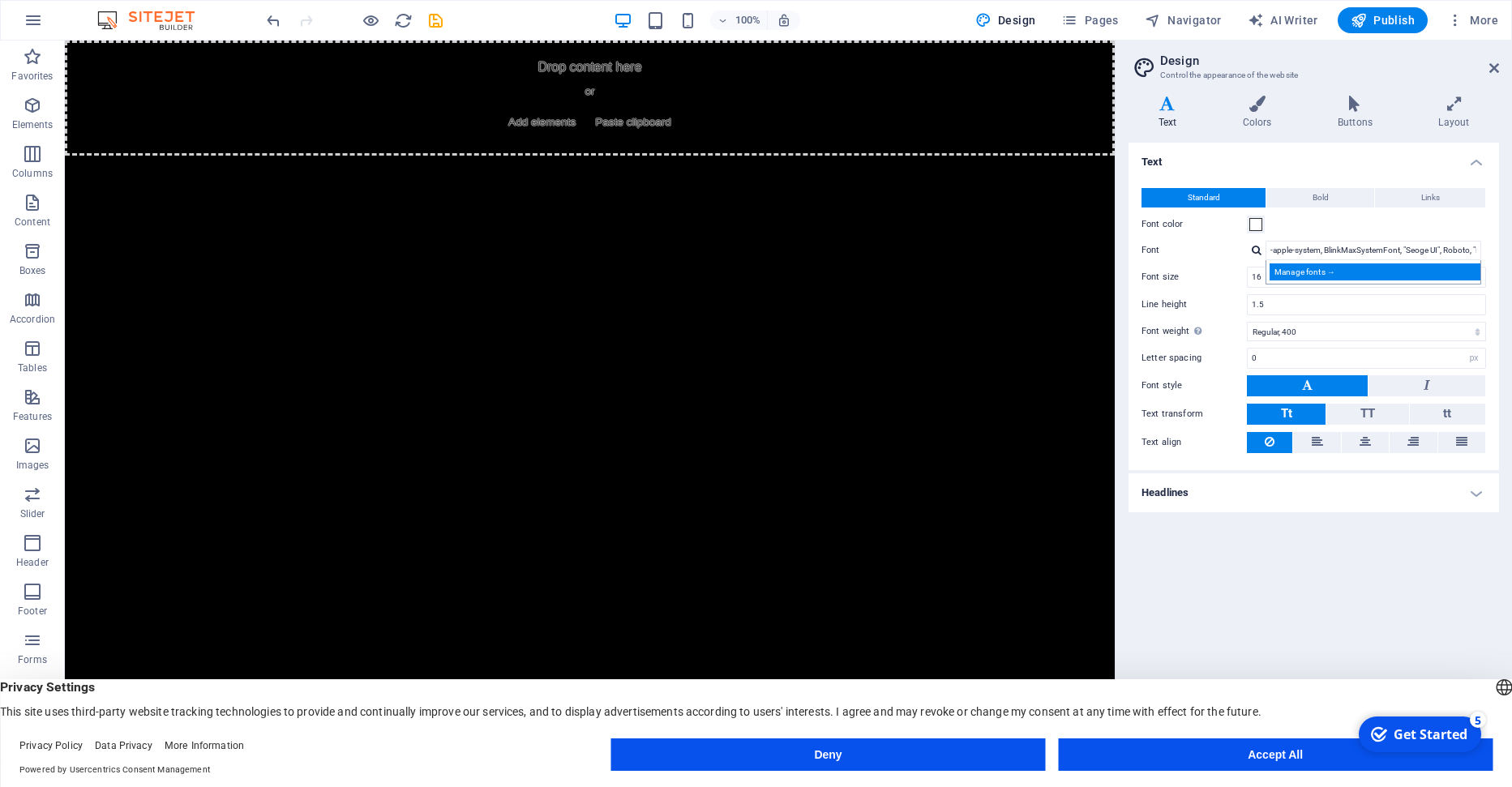
select select "popularity"
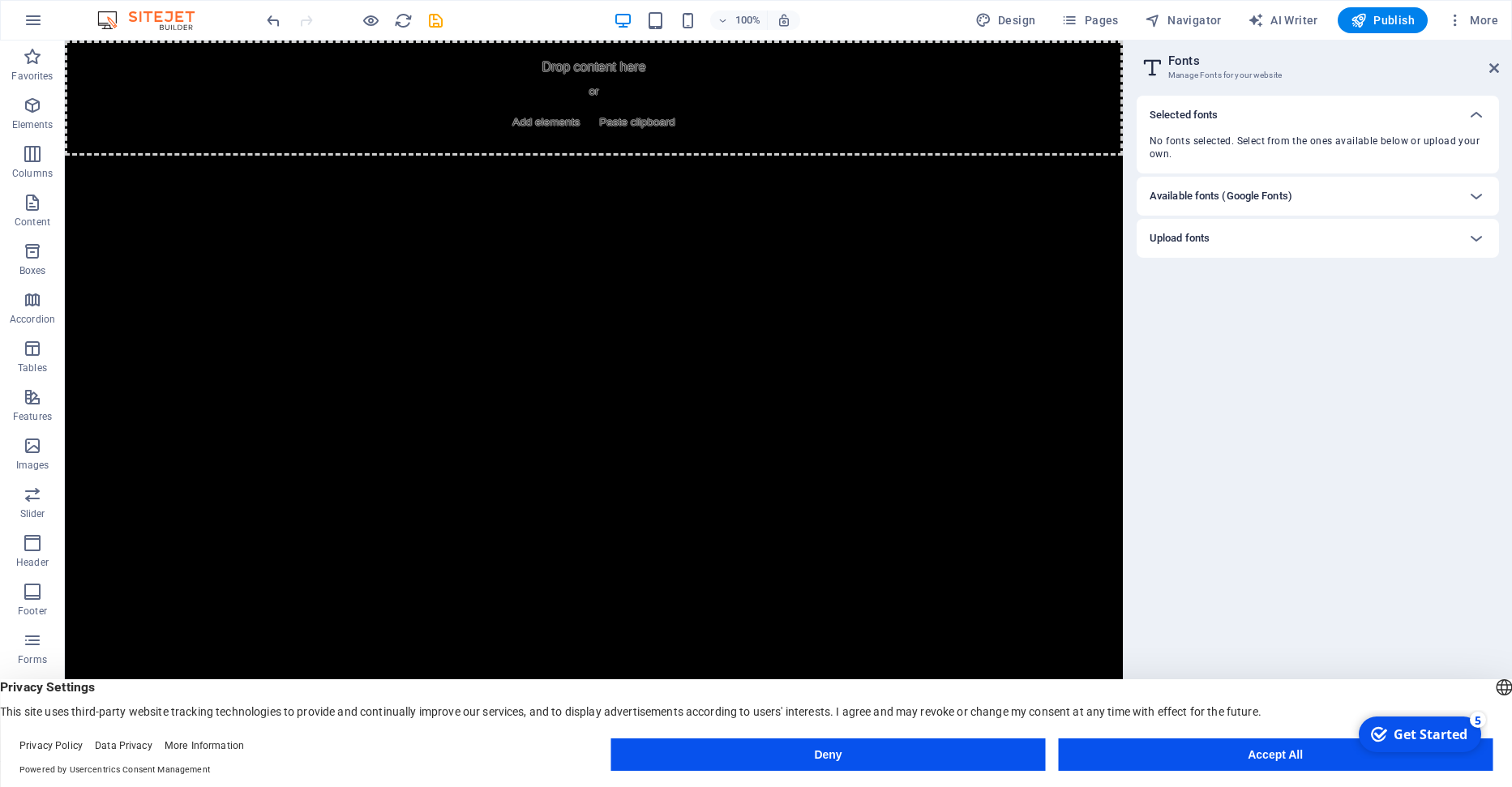
click at [1300, 194] on div "Available fonts (Google Fonts)" at bounding box center [1303, 196] width 307 height 19
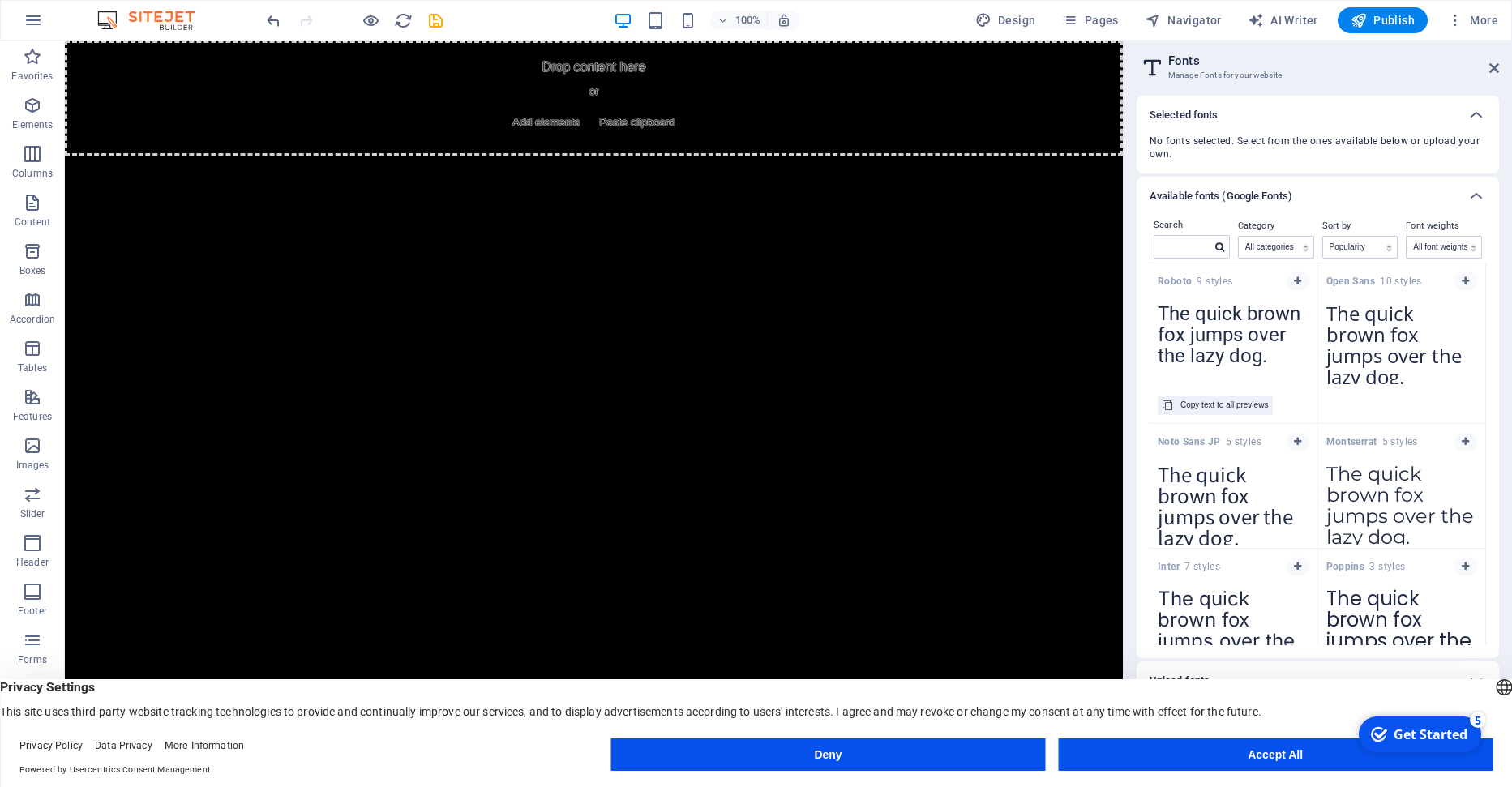
click at [1229, 337] on textarea "The quick brown fox jumps over the lazy dog." at bounding box center [1233, 339] width 168 height 89
click at [1184, 342] on textarea "The quick brown fox jumps over the lazy dog." at bounding box center [1233, 339] width 168 height 89
click at [1293, 280] on span "button" at bounding box center [1297, 281] width 10 height 10
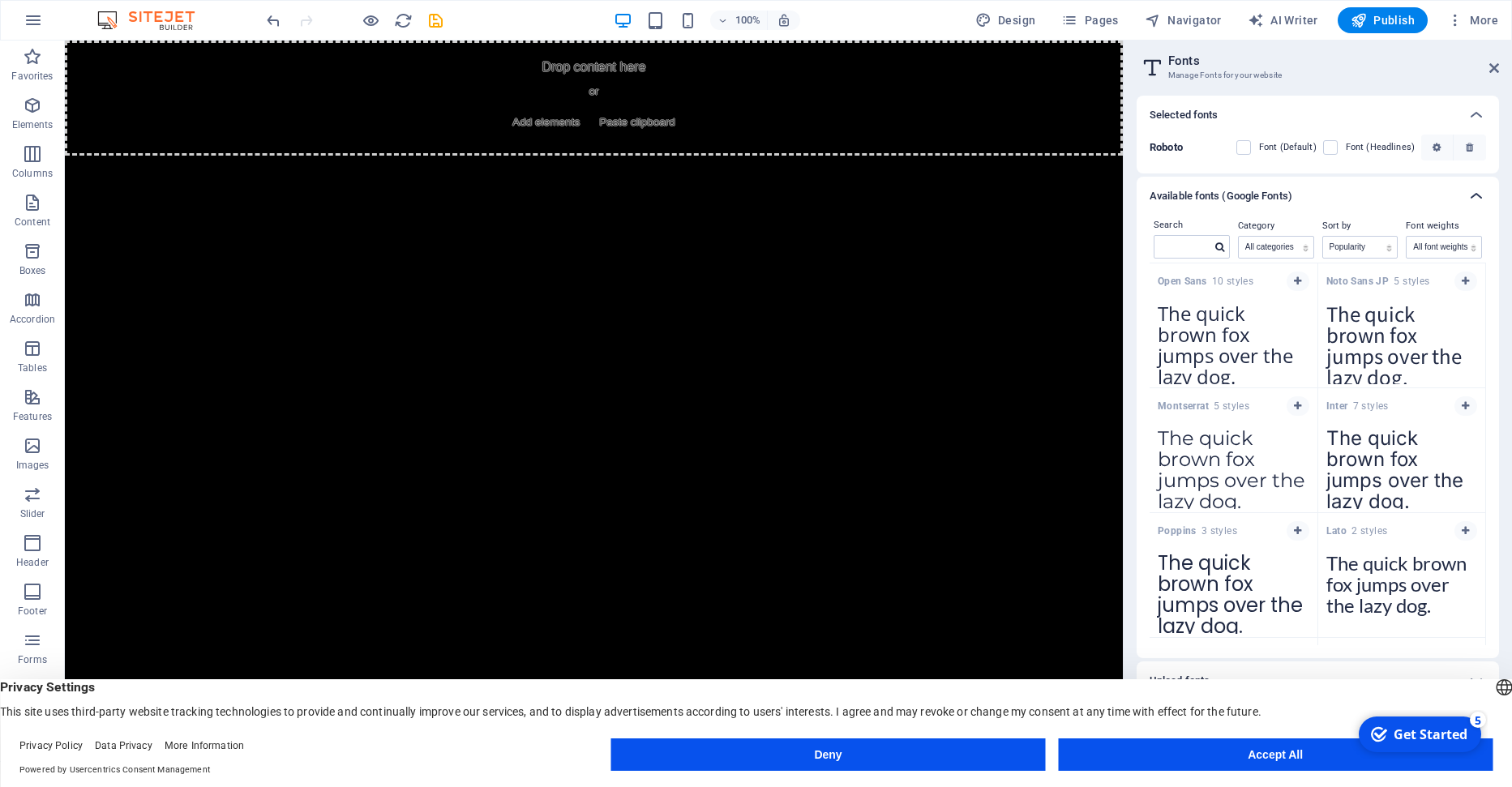
click at [1475, 191] on icon at bounding box center [1476, 196] width 19 height 19
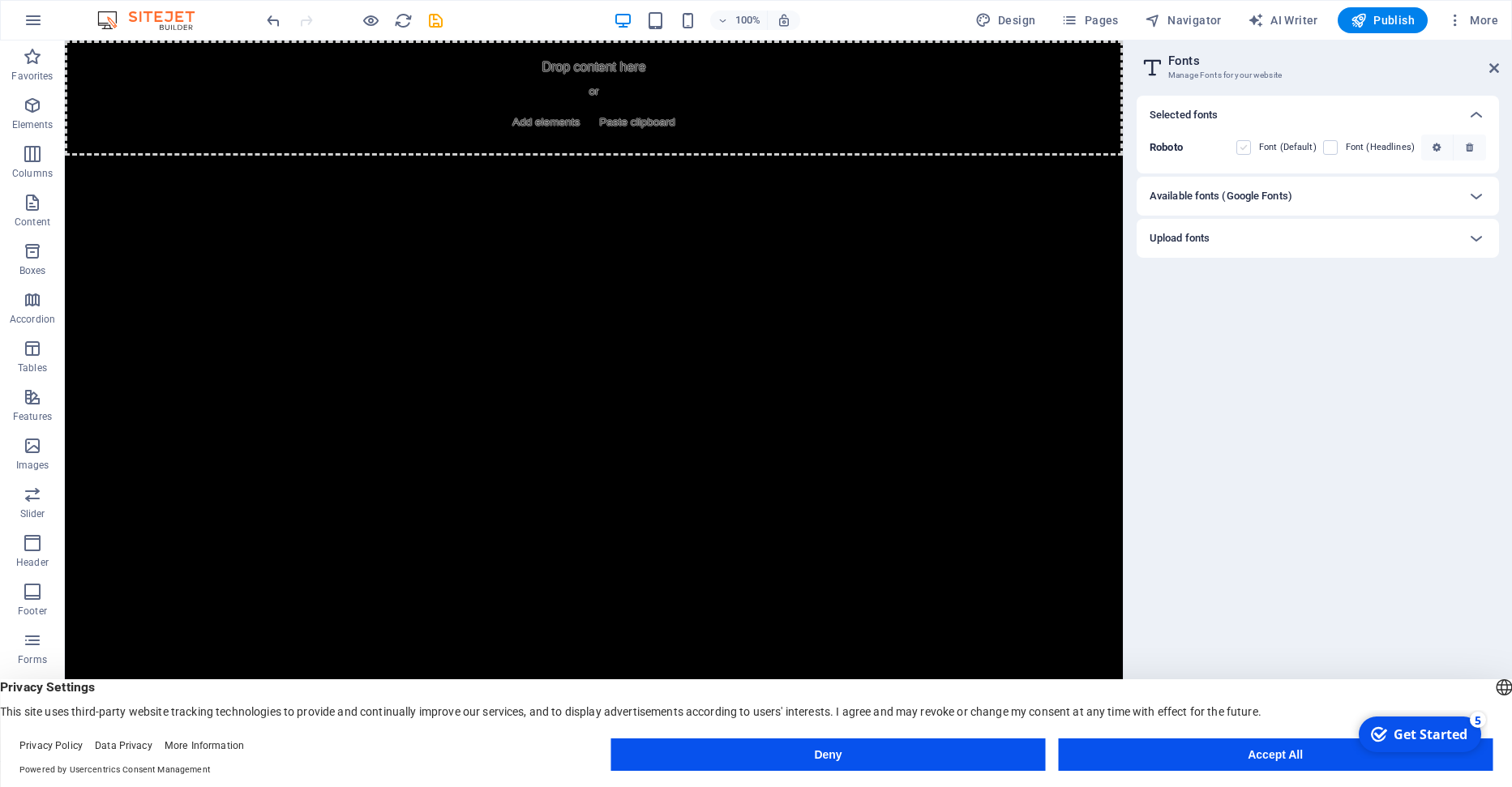
click at [1249, 148] on label at bounding box center [1243, 147] width 14 height 14
click at [0, 0] on input "checkbox" at bounding box center [0, 0] width 0 height 0
click at [1337, 145] on label at bounding box center [1330, 147] width 14 height 14
click at [0, 0] on input "checkbox" at bounding box center [0, 0] width 0 height 0
click at [1333, 149] on label at bounding box center [1330, 147] width 14 height 14
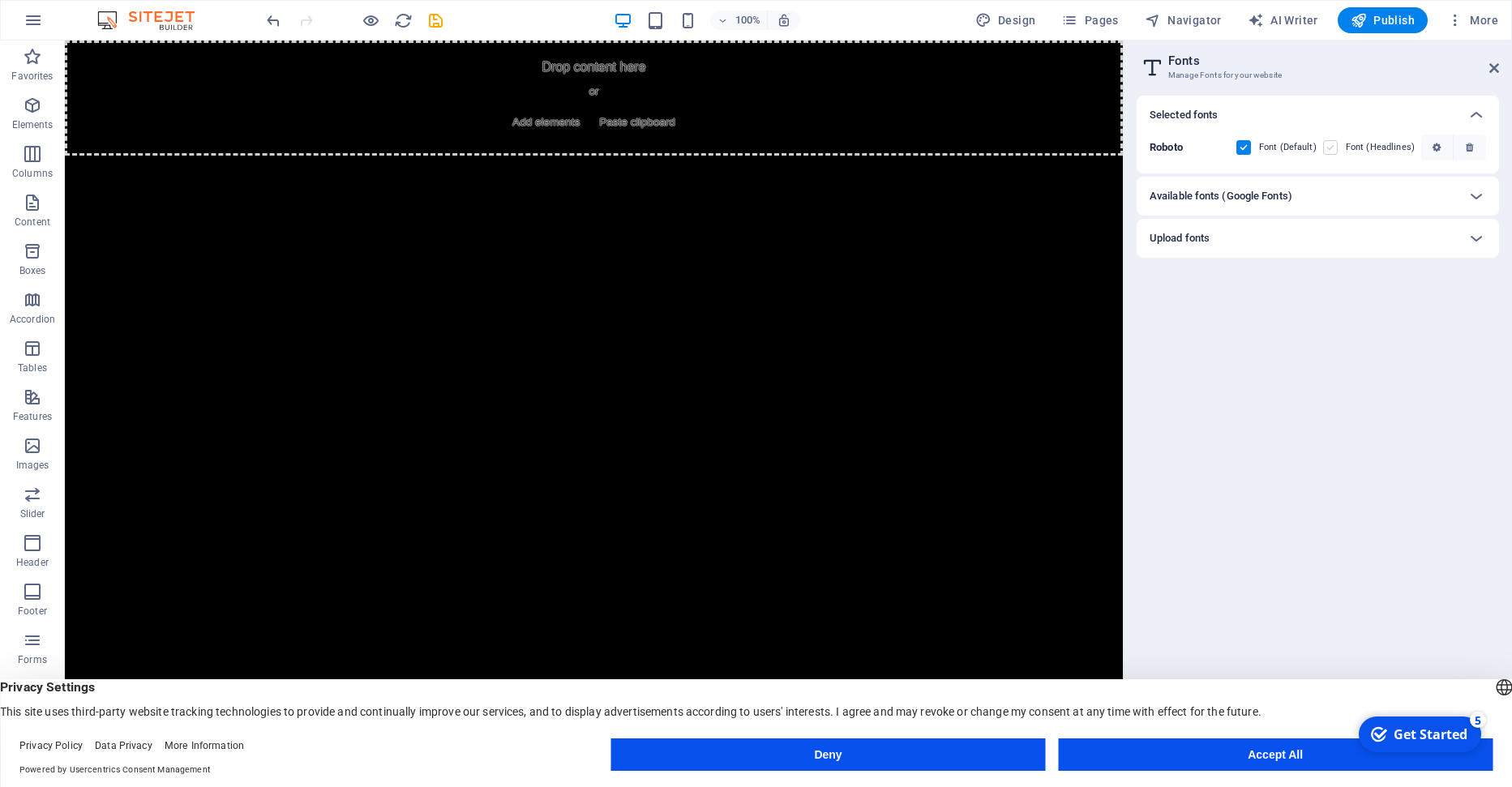
click at [0, 0] on input "checkbox" at bounding box center [0, 0] width 0 height 0
click at [1218, 752] on button "Accept All" at bounding box center [1274, 755] width 434 height 32
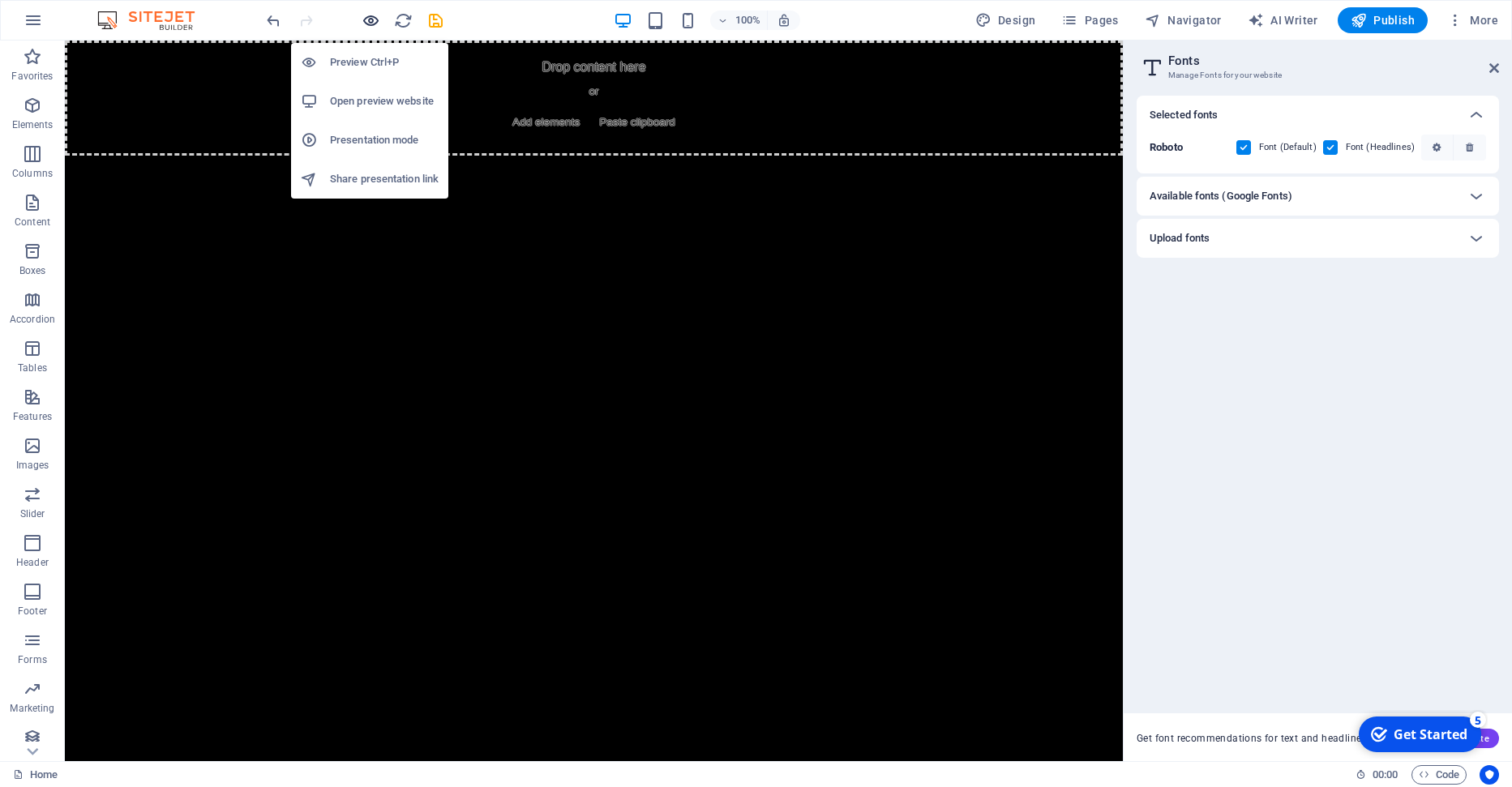
click at [364, 19] on icon "button" at bounding box center [371, 21] width 19 height 19
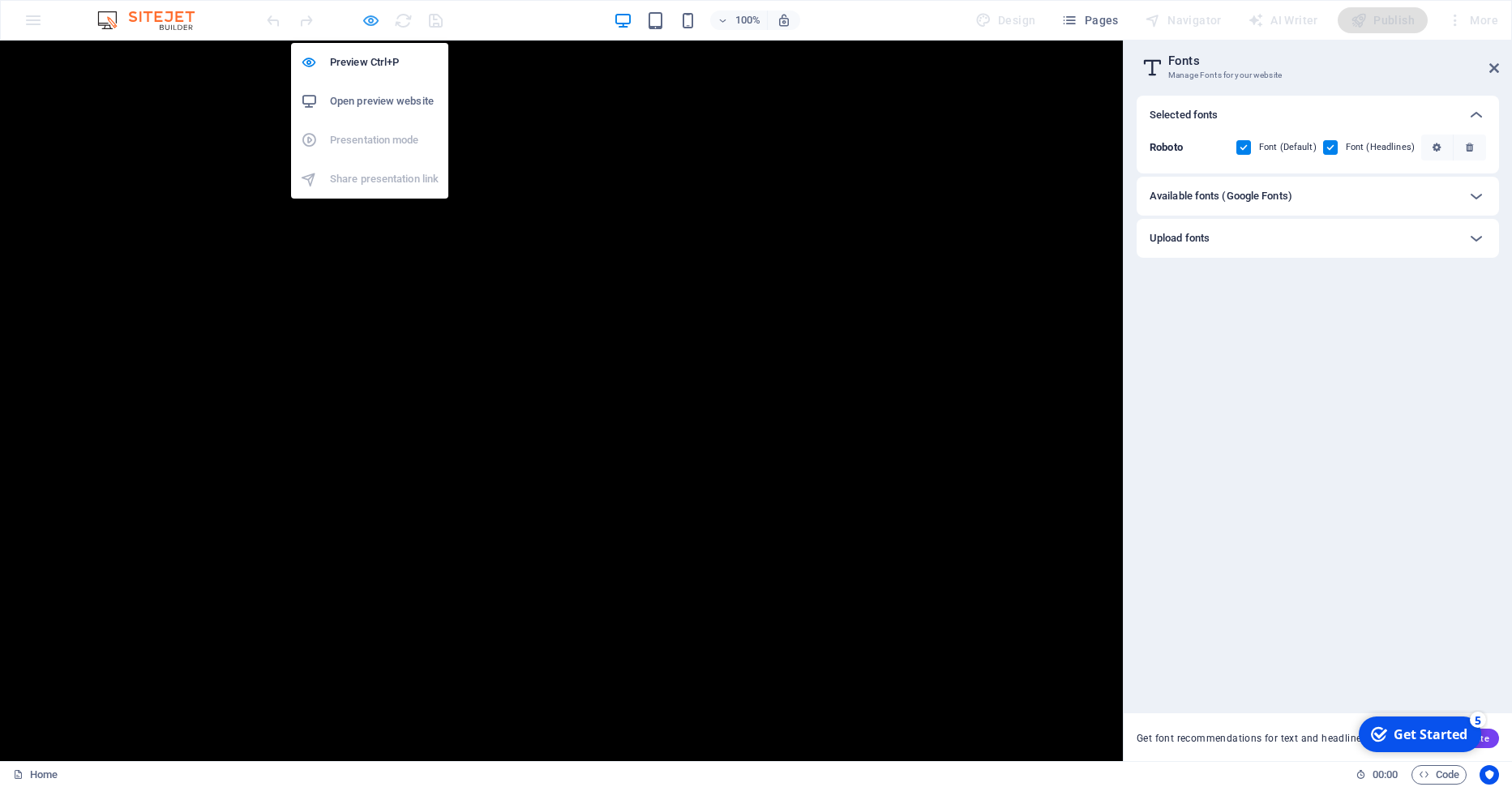
click at [375, 19] on icon "button" at bounding box center [371, 21] width 19 height 19
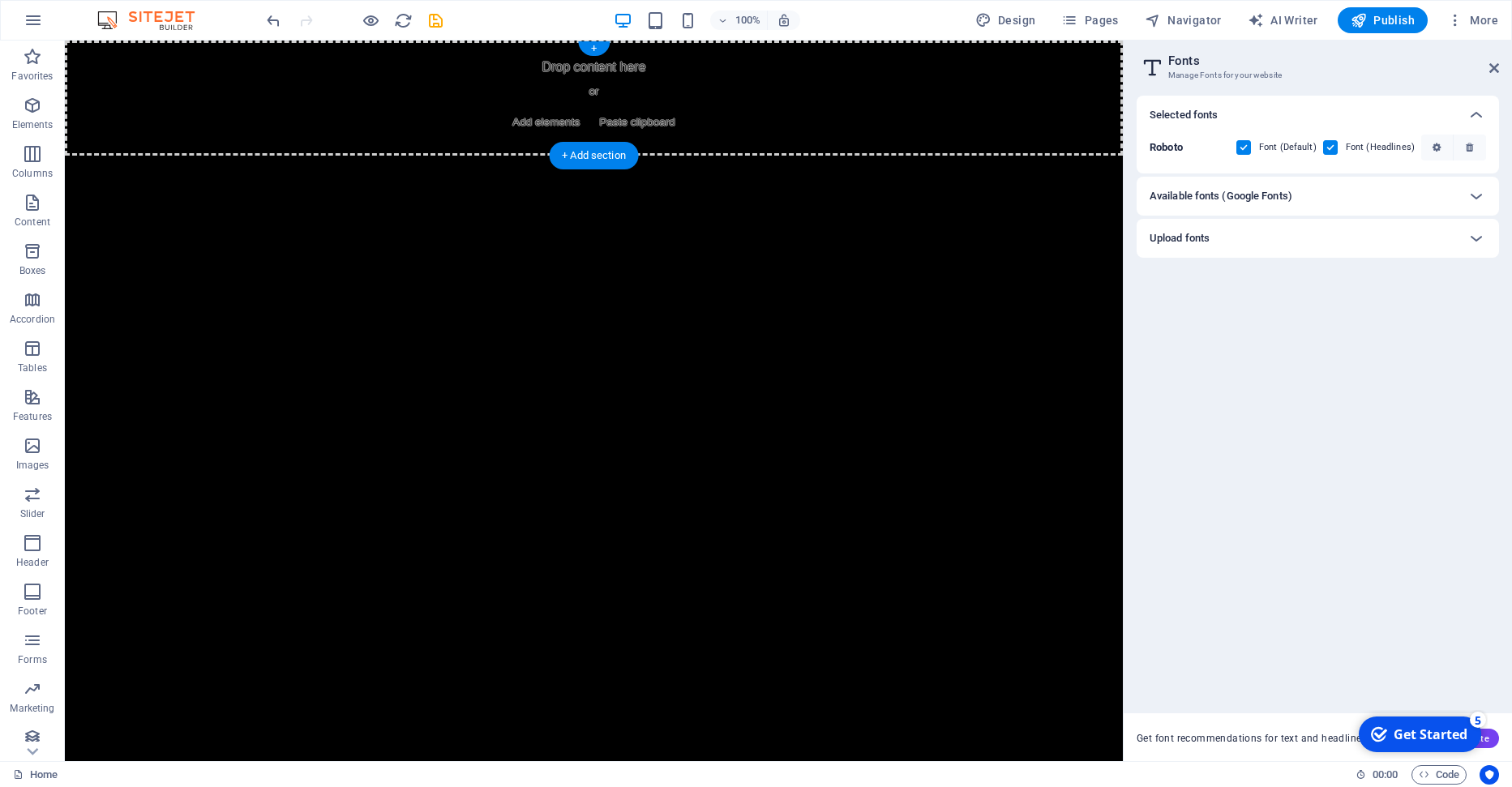
click at [521, 121] on span "Add elements" at bounding box center [546, 122] width 80 height 23
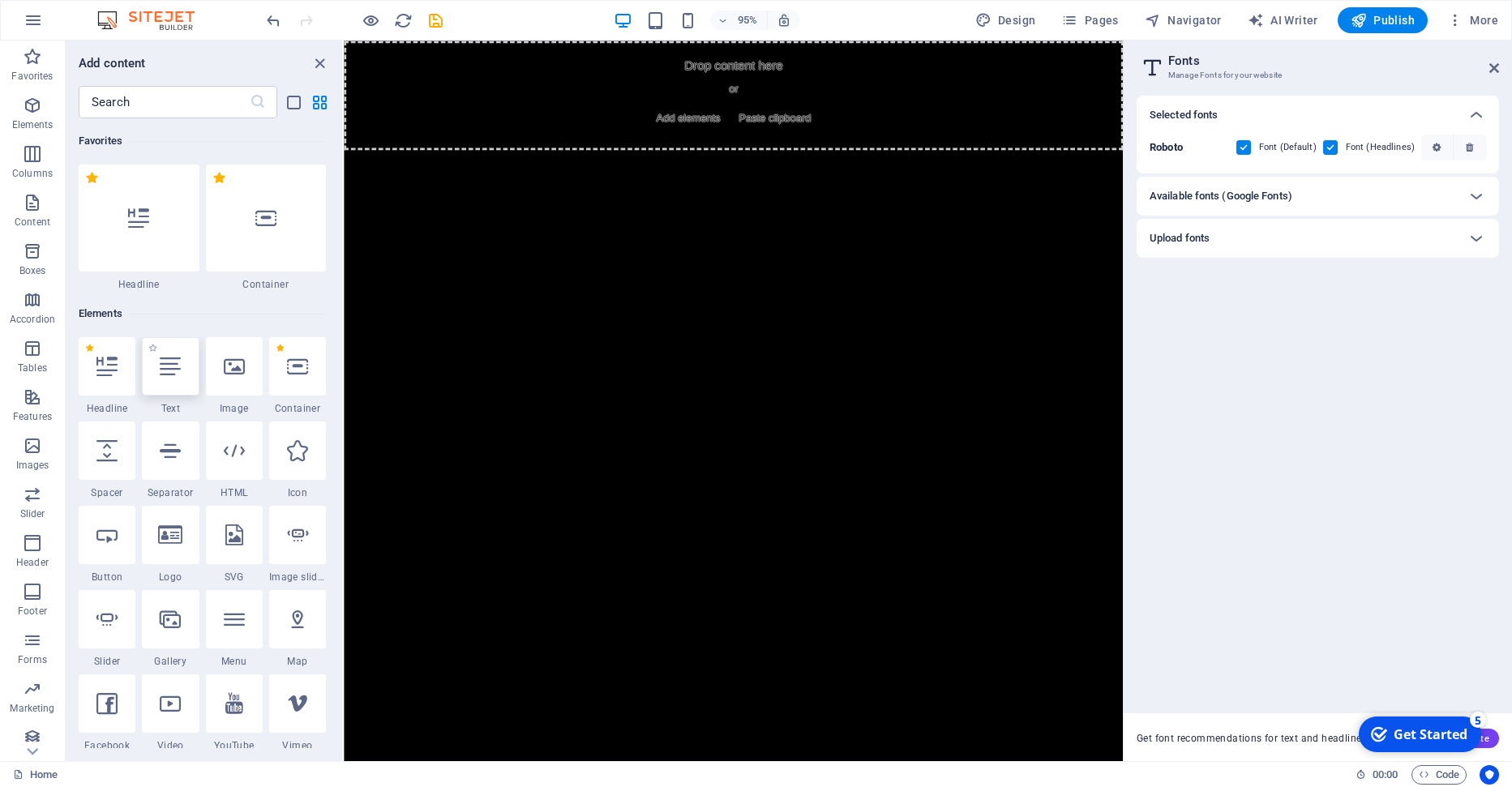
click at [170, 366] on icon at bounding box center [170, 366] width 21 height 21
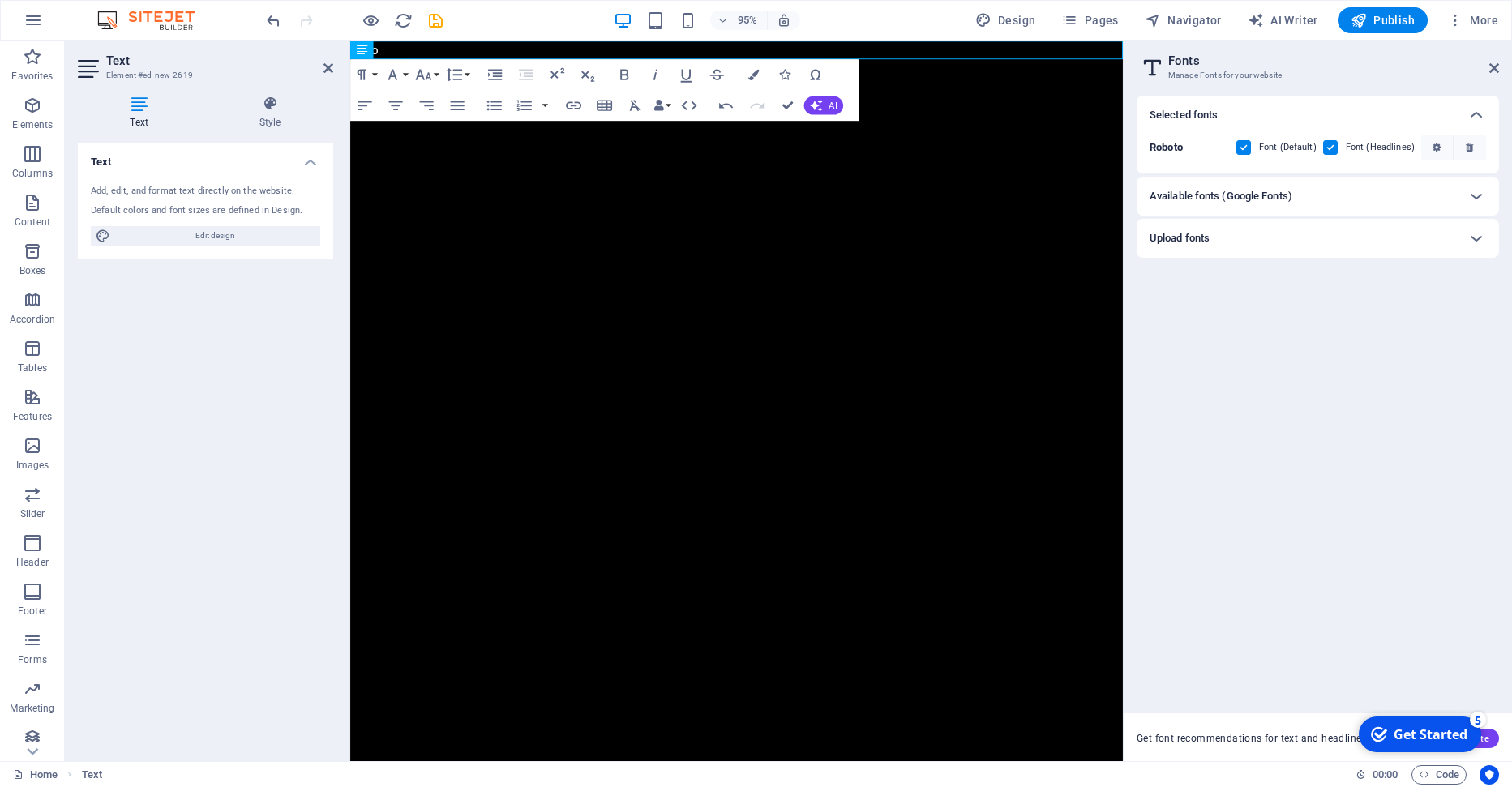
click at [584, 60] on html "Skip to main content Hello" at bounding box center [756, 50] width 813 height 19
click at [259, 397] on div "Text Add, edit, and format text directly on the website. Default colors and fon…" at bounding box center [206, 445] width 256 height 606
click at [647, 60] on html "Skip to main content Hello" at bounding box center [756, 50] width 813 height 19
click at [330, 68] on icon at bounding box center [328, 69] width 10 height 13
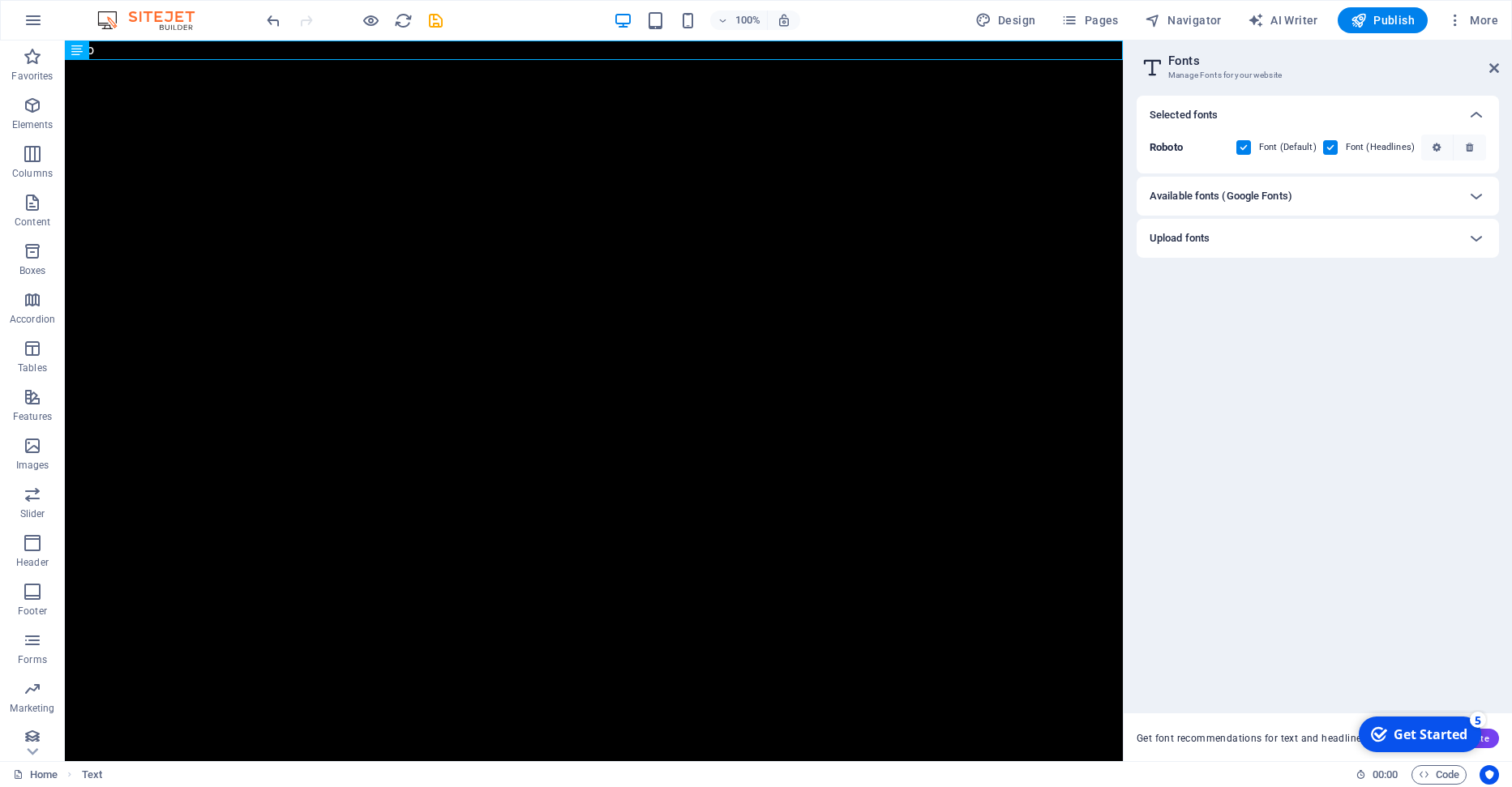
click at [309, 60] on html "Skip to main content Hello" at bounding box center [593, 50] width 1058 height 19
click at [308, 46] on div "Hello" at bounding box center [593, 50] width 1058 height 19
click at [124, 48] on icon at bounding box center [124, 51] width 9 height 17
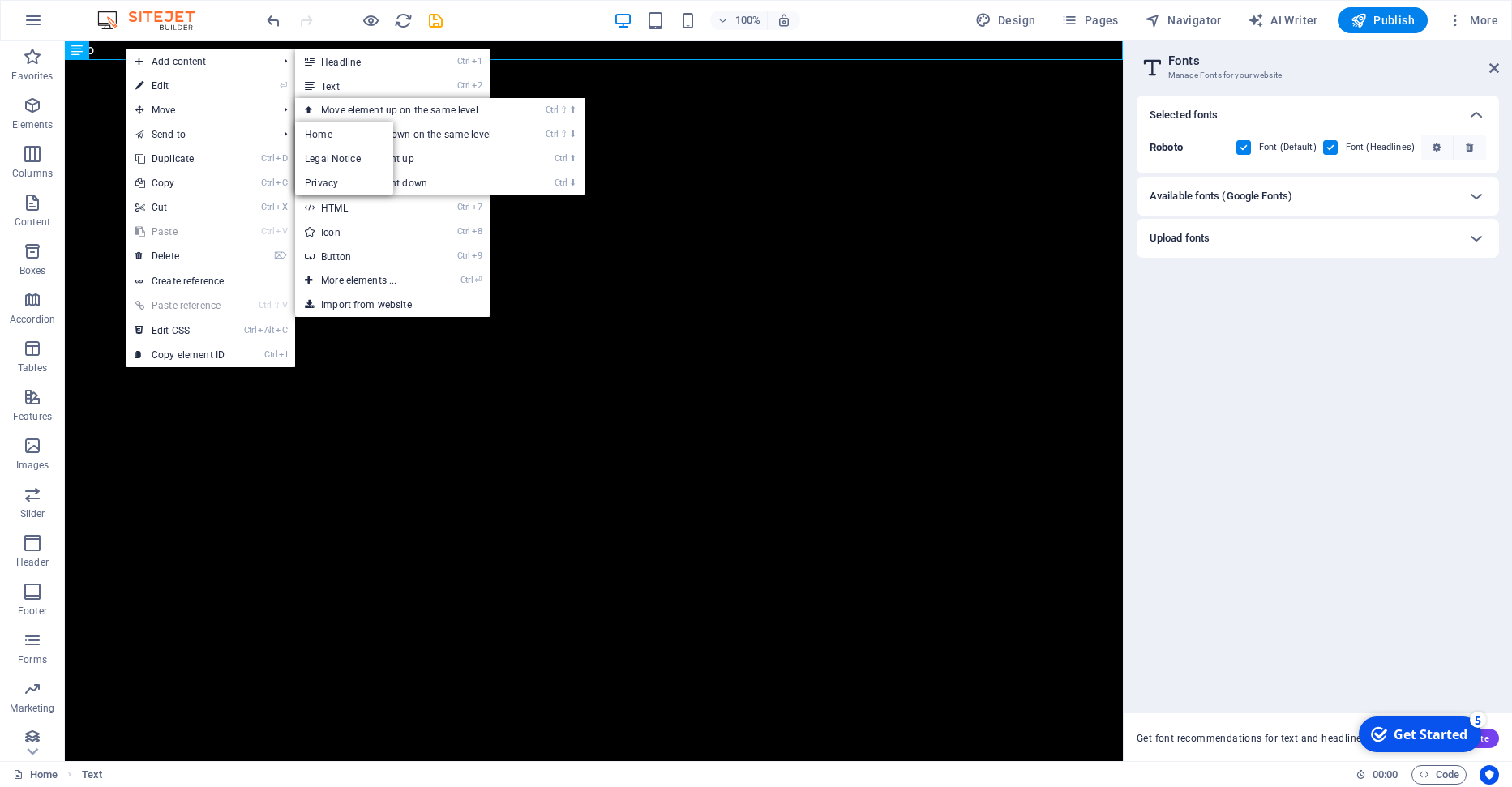
click at [567, 60] on html "Skip to main content Hello" at bounding box center [593, 50] width 1058 height 19
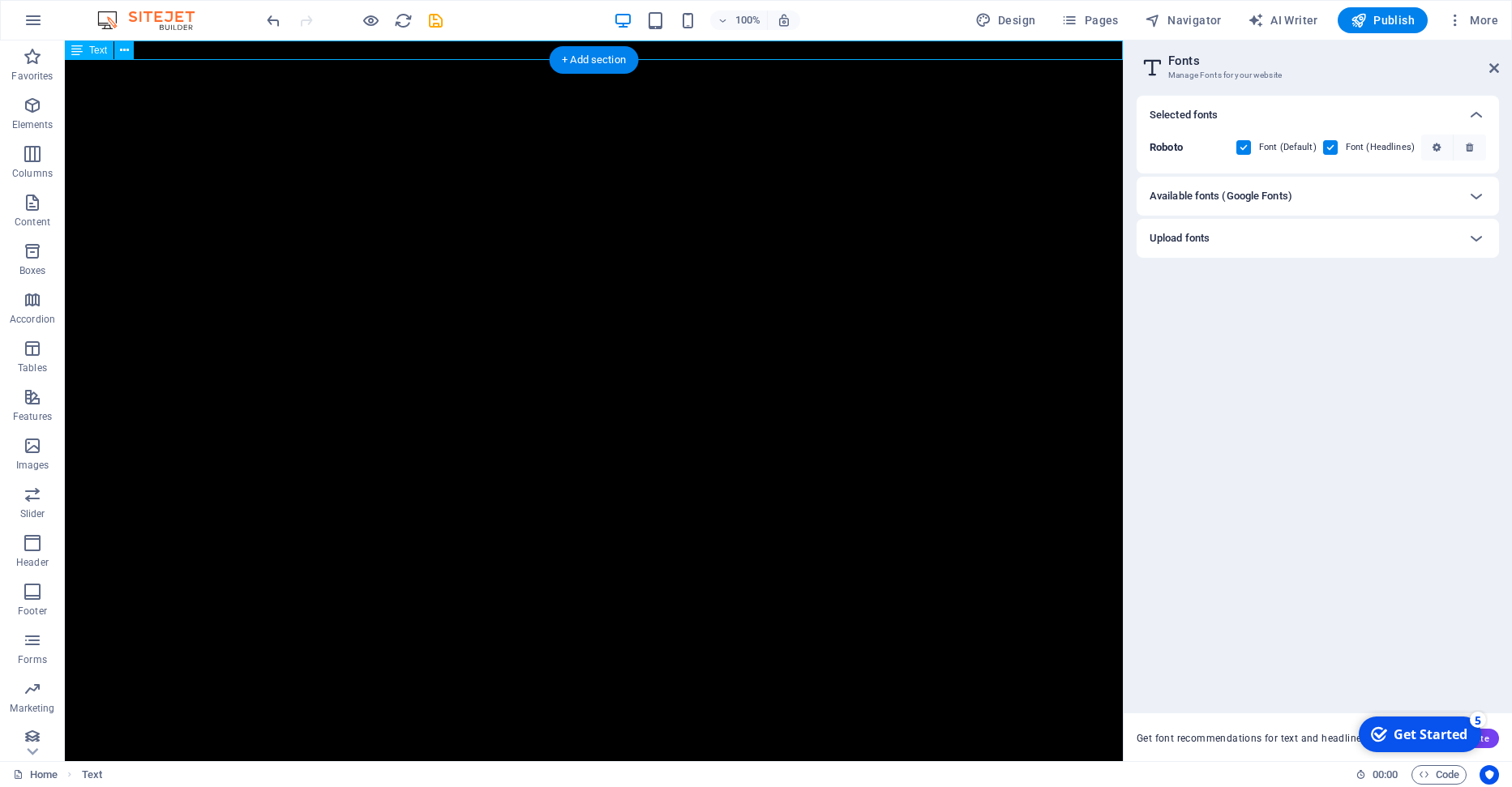
click at [488, 52] on div "Hello" at bounding box center [593, 50] width 1058 height 19
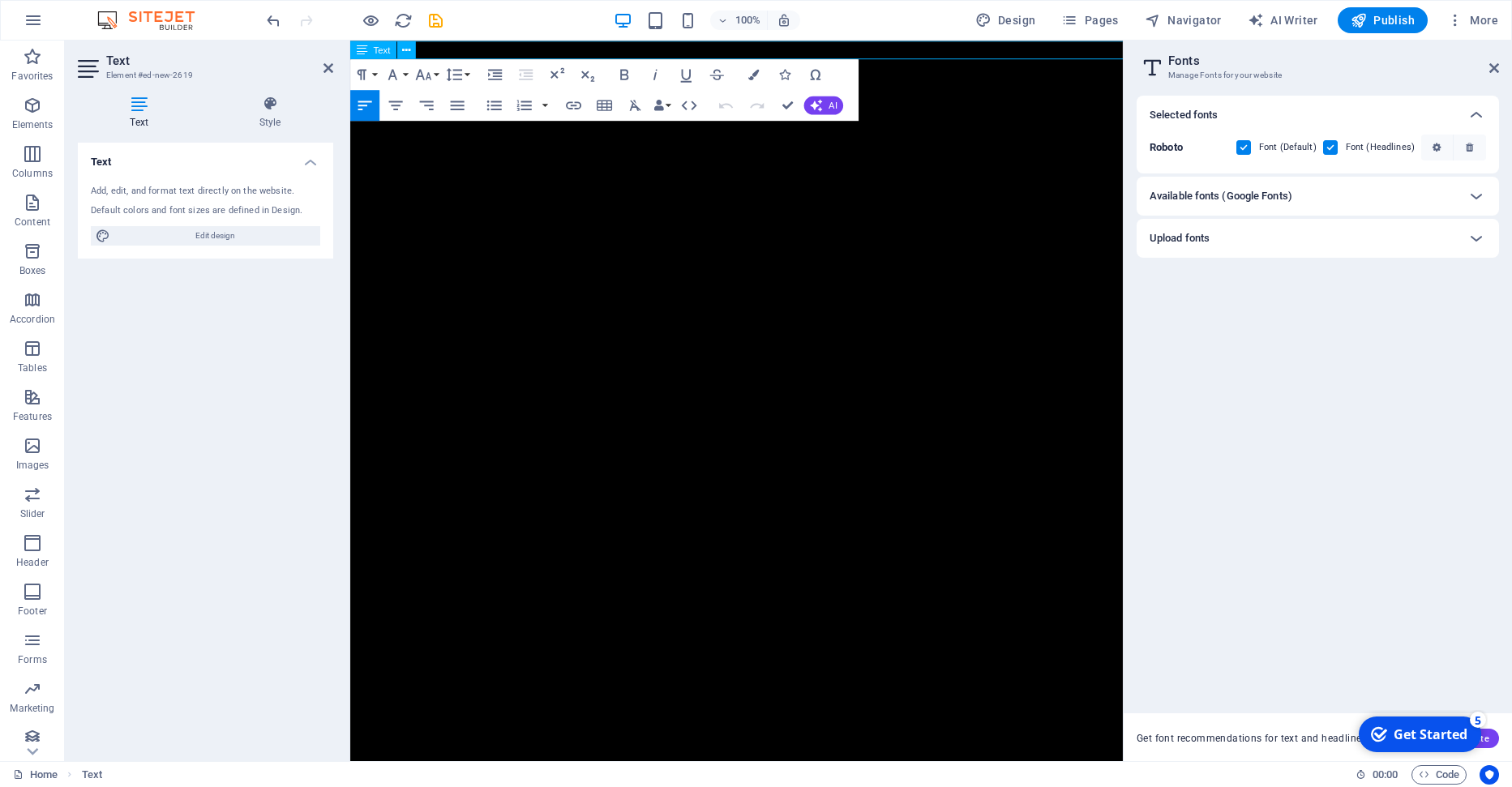
click at [495, 52] on p "Hello" at bounding box center [756, 50] width 813 height 19
click at [703, 60] on html "Skip to main content Hello" at bounding box center [756, 50] width 813 height 19
click at [464, 60] on html "Skip to main content Hello" at bounding box center [756, 50] width 813 height 19
click at [241, 406] on div "Text Add, edit, and format text directly on the website. Default colors and fon…" at bounding box center [206, 445] width 256 height 606
click at [700, 60] on html "Skip to main content Hello" at bounding box center [756, 50] width 813 height 19
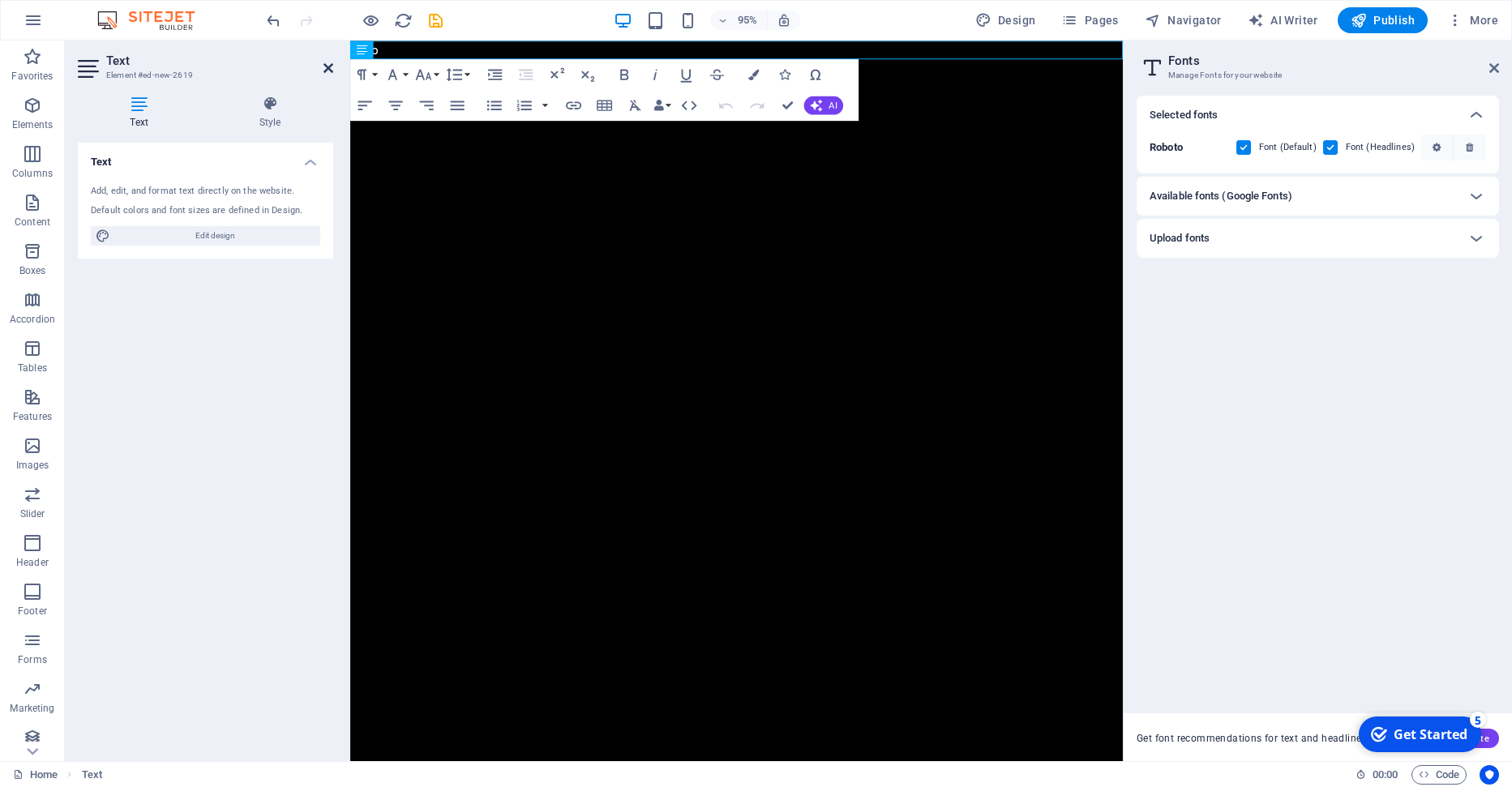
click at [331, 71] on icon at bounding box center [328, 69] width 10 height 13
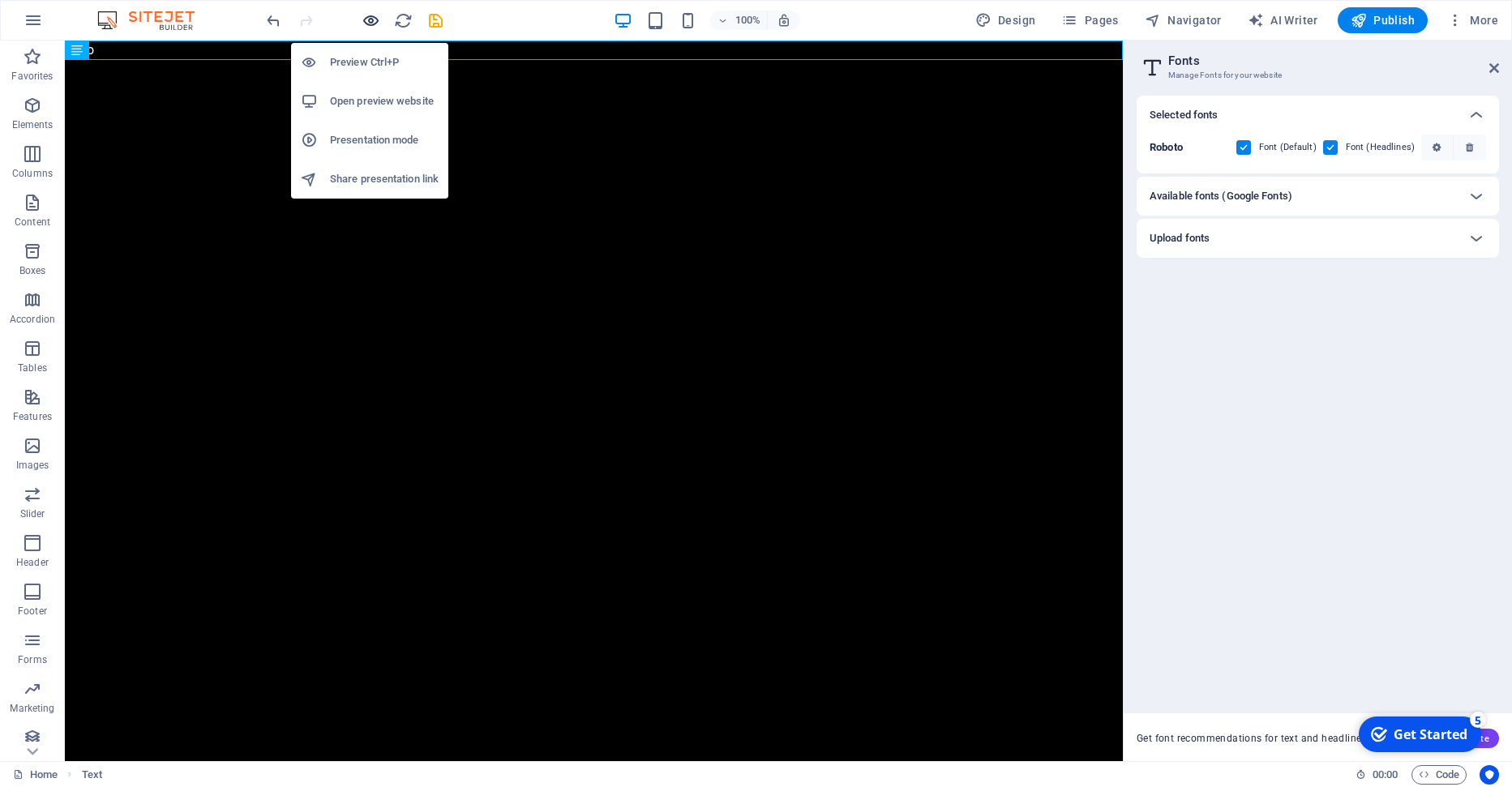
click at [373, 17] on icon "button" at bounding box center [371, 21] width 19 height 19
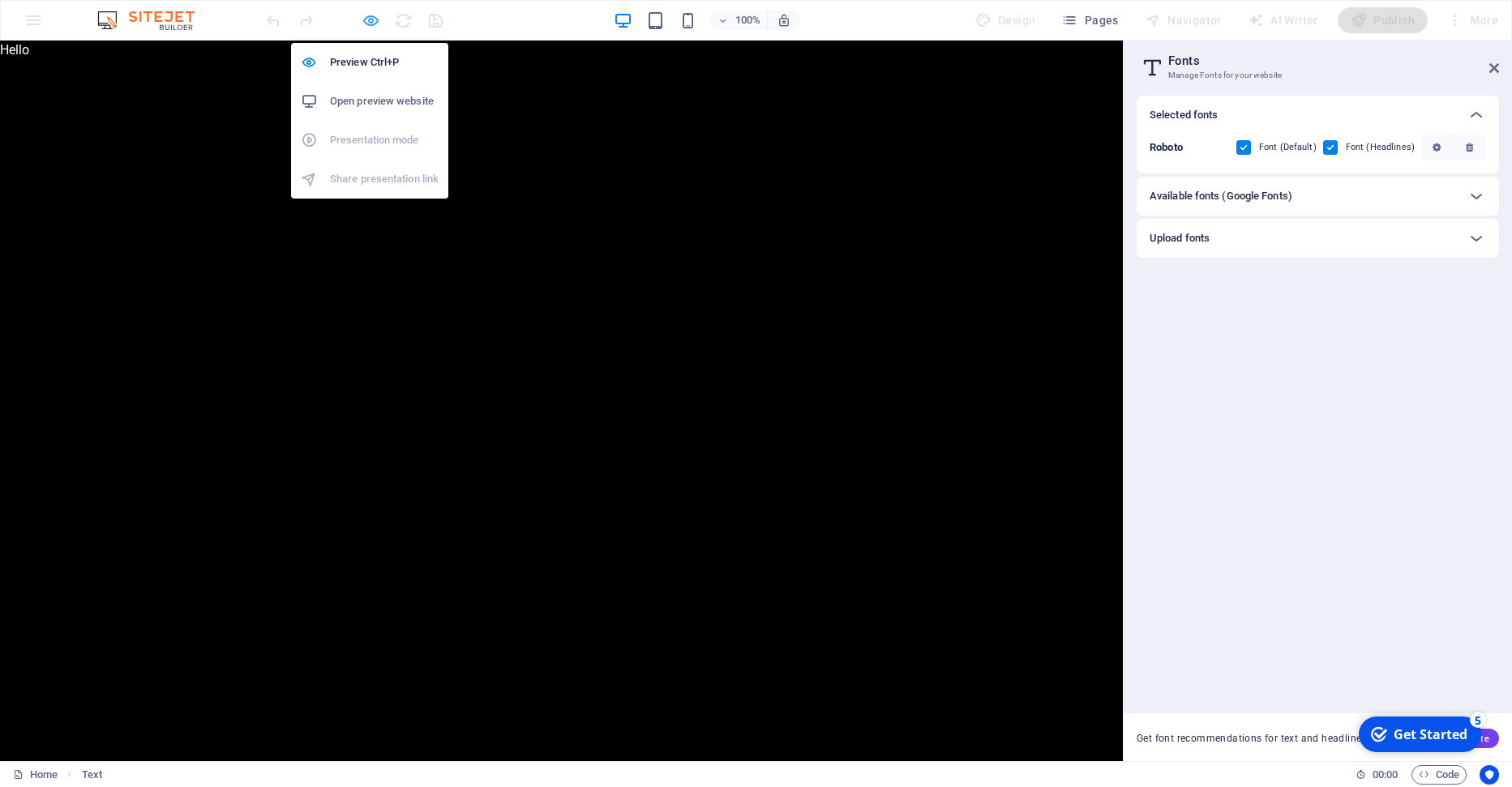
click at [373, 17] on icon "button" at bounding box center [371, 21] width 19 height 19
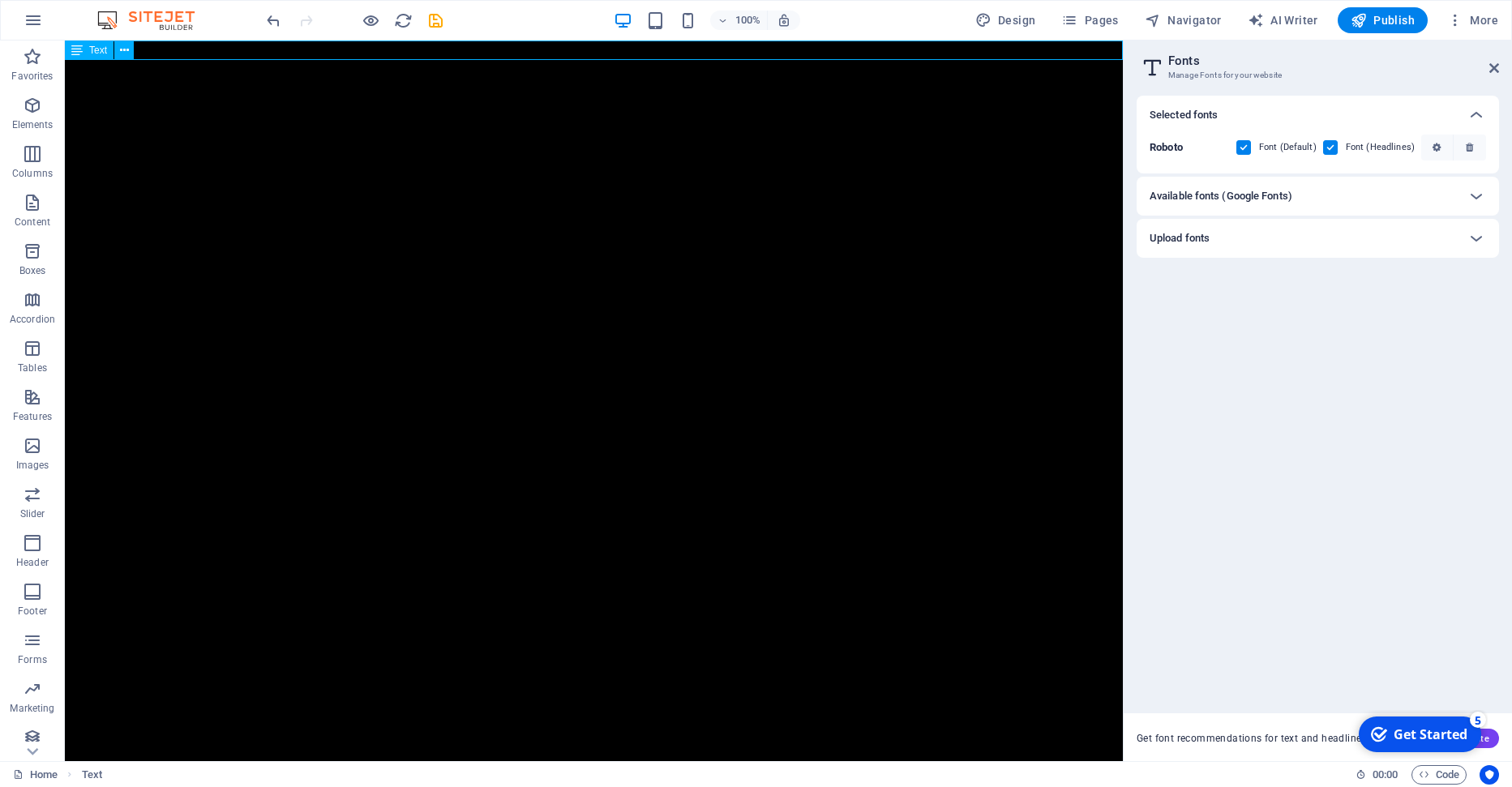
click at [74, 51] on icon at bounding box center [77, 50] width 11 height 19
click at [126, 51] on icon at bounding box center [124, 51] width 9 height 17
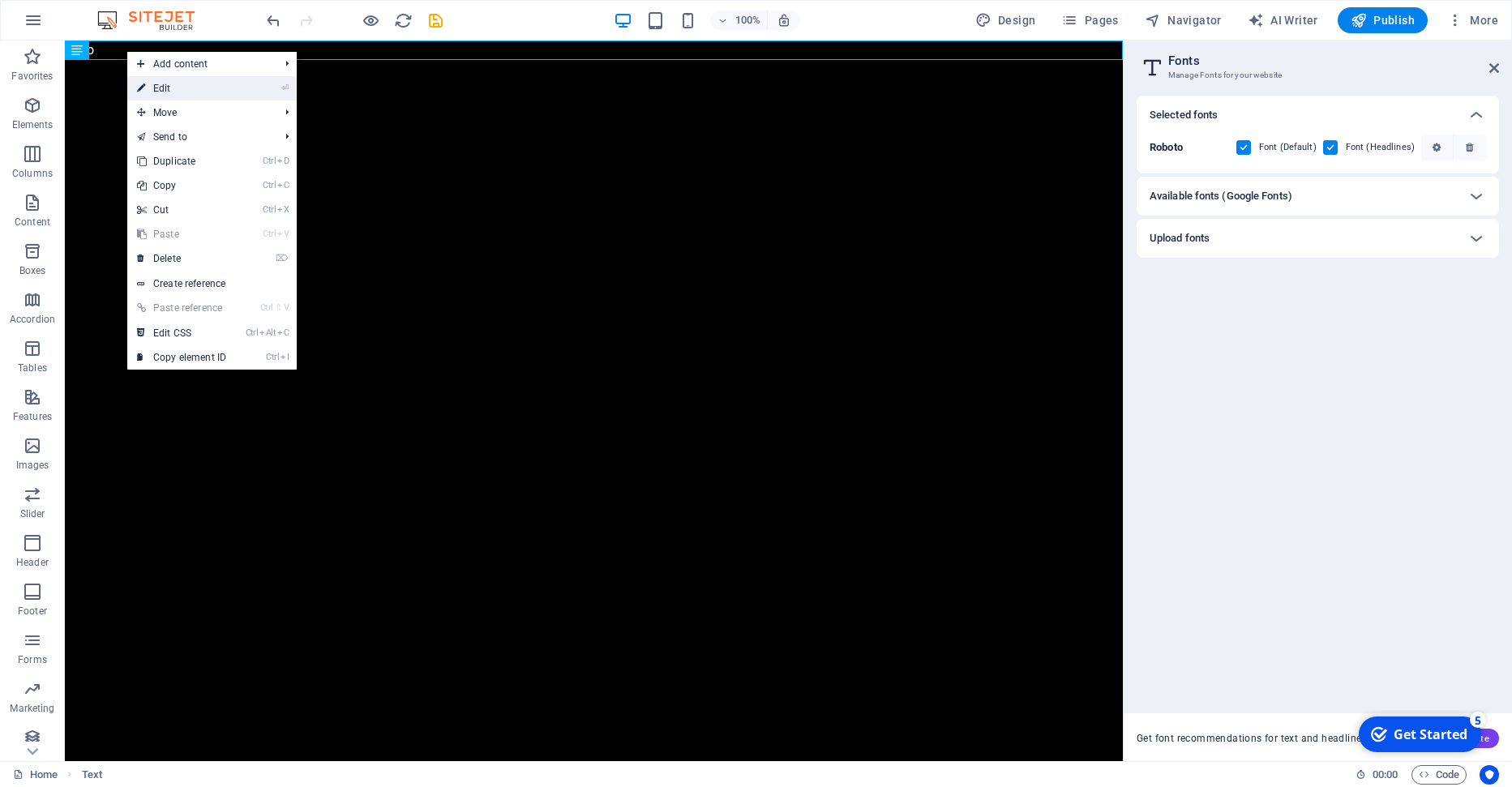
click at [169, 85] on link "⏎ Edit" at bounding box center [181, 88] width 109 height 24
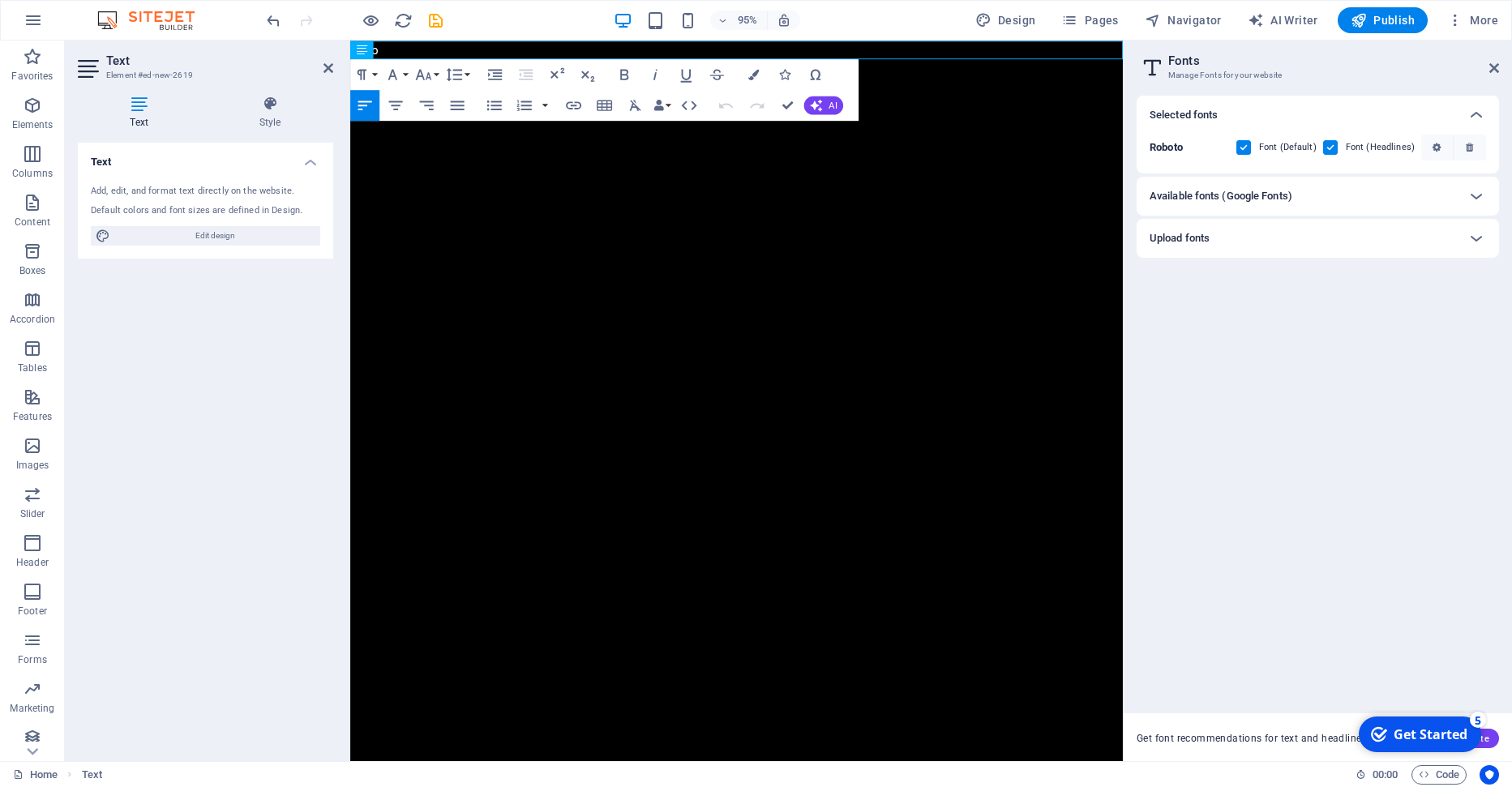
click at [483, 60] on html "Skip to main content Hello" at bounding box center [756, 50] width 813 height 19
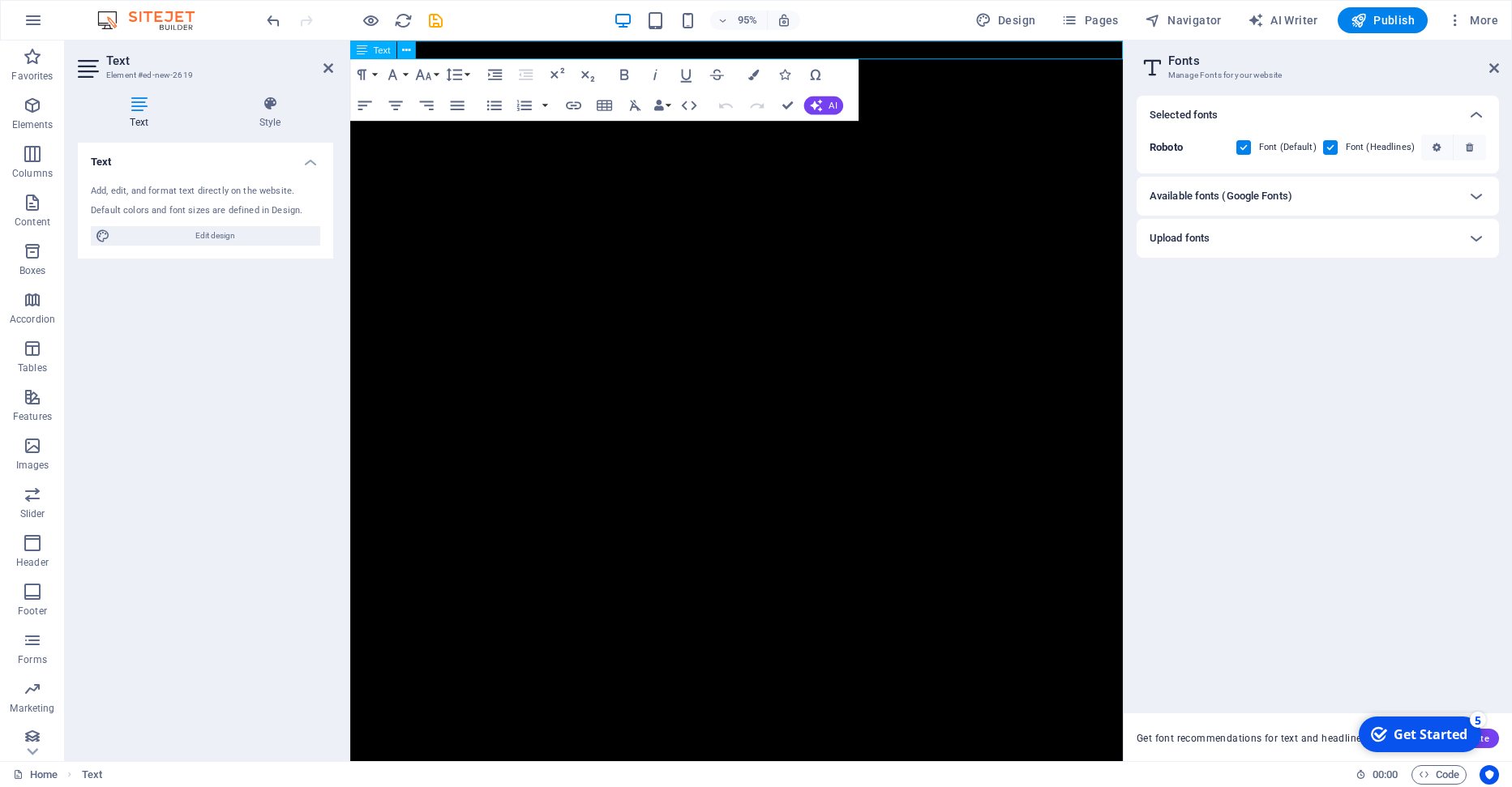
click at [447, 48] on p "Hello" at bounding box center [756, 50] width 813 height 19
click at [430, 108] on icon "button" at bounding box center [427, 105] width 19 height 19
click at [366, 105] on icon "button" at bounding box center [365, 104] width 13 height 9
click at [1414, 14] on span "Publish" at bounding box center [1382, 20] width 64 height 16
